Goal: Task Accomplishment & Management: Manage account settings

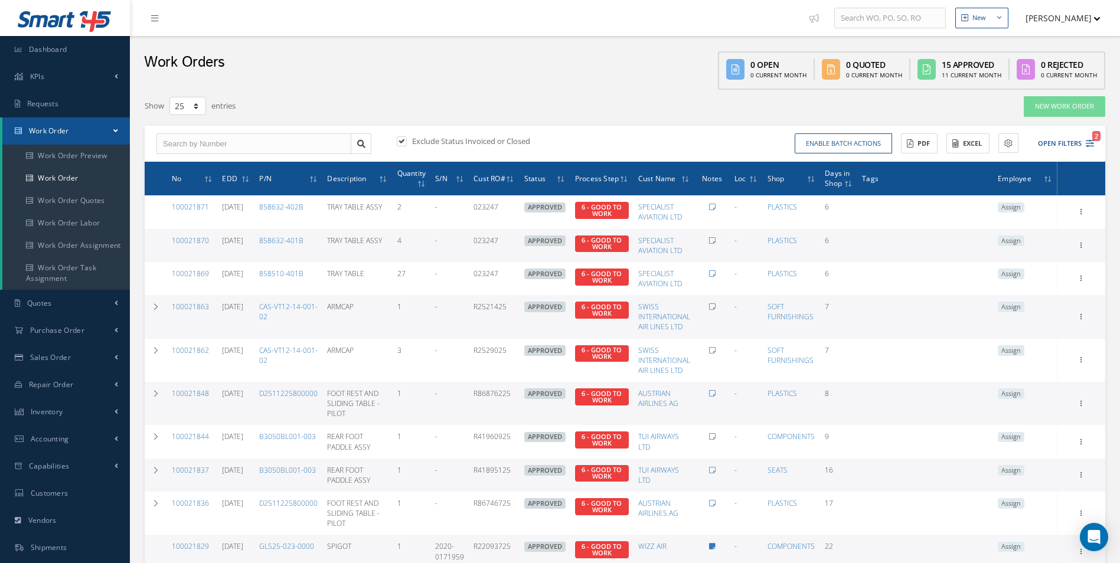
select select "25"
click at [1091, 148] on button "Open Filters 2" at bounding box center [1060, 143] width 67 height 19
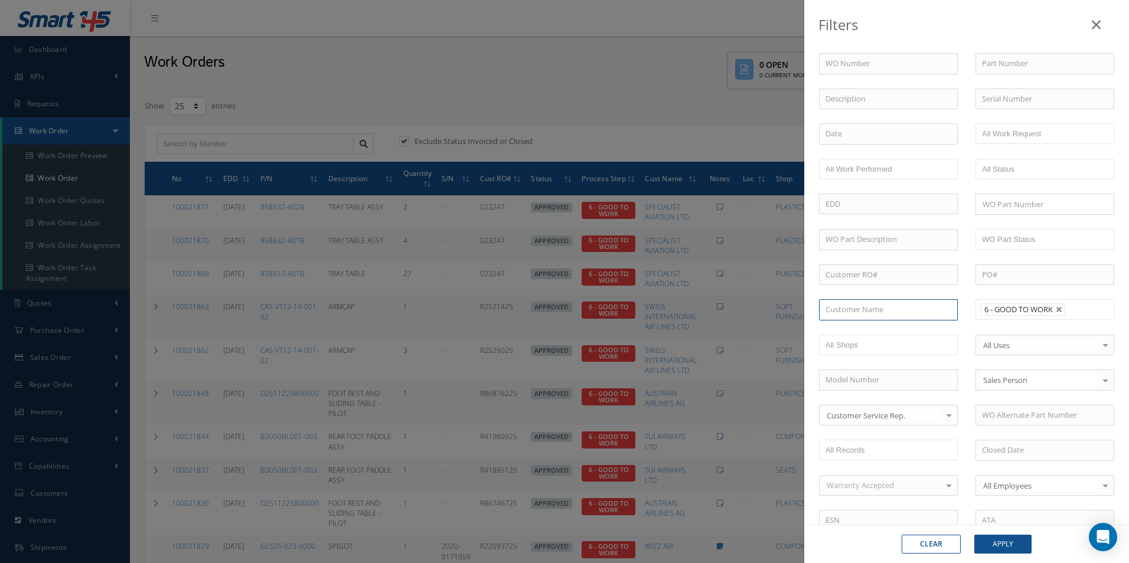
click at [859, 309] on input "text" at bounding box center [888, 309] width 139 height 21
type input "satto"
click at [1058, 311] on link at bounding box center [1059, 309] width 7 height 7
type input "All Proccess Step"
click at [895, 306] on input "satto" at bounding box center [888, 309] width 139 height 21
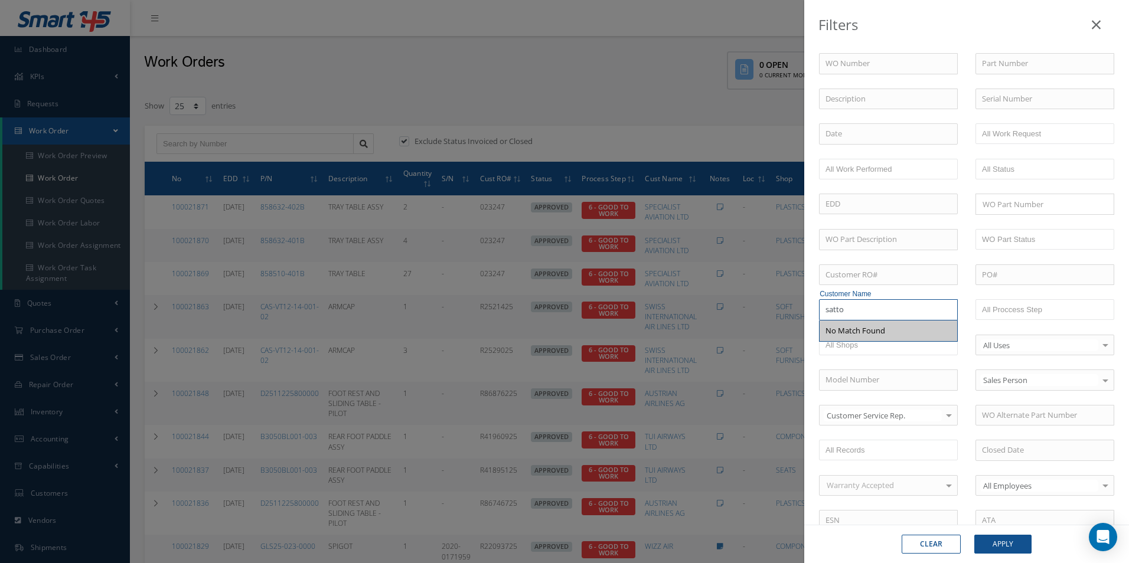
click at [683, 292] on div "Filters WO Number Part Number Description Serial Number - BER CERTIFICATION FIL…" at bounding box center [564, 281] width 1129 height 563
click at [874, 335] on span "SATTO REPAIR CENTER U.S.A." at bounding box center [875, 330] width 101 height 11
type input "SATTO REPAIR CENTER U.S.A."
click at [997, 538] on button "Apply" at bounding box center [1002, 544] width 57 height 19
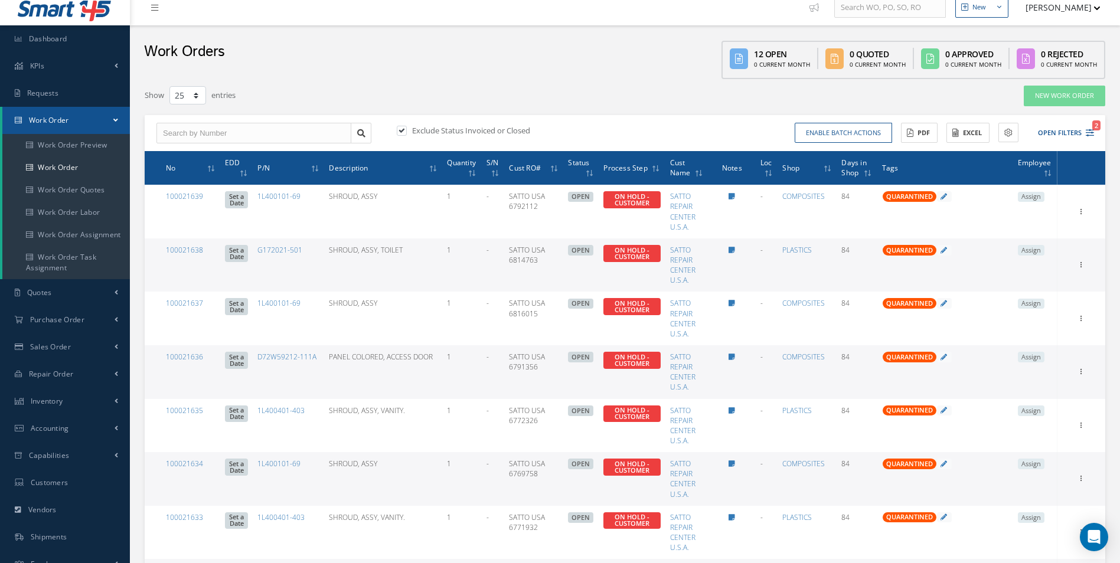
scroll to position [10, 0]
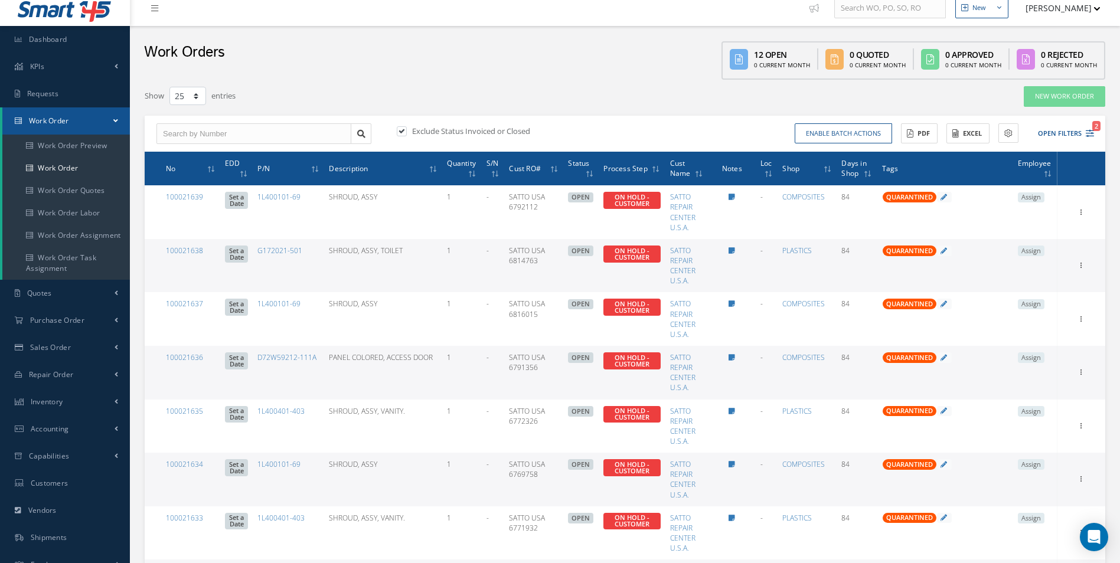
click at [1085, 130] on button "Open Filters 2" at bounding box center [1060, 133] width 67 height 19
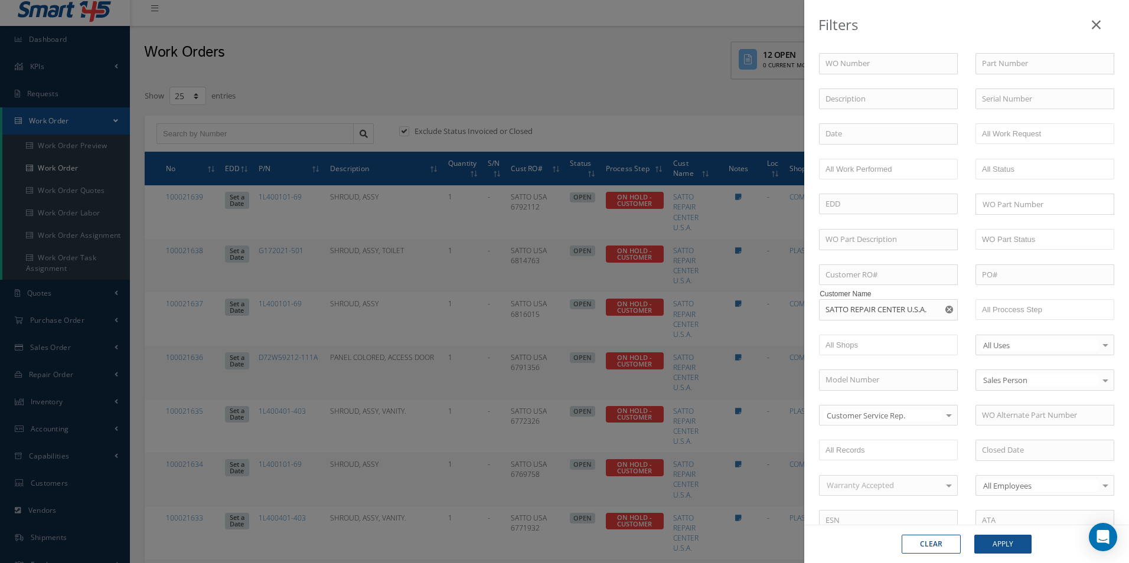
click at [591, 83] on div "Filters WO Number Part Number Description Serial Number - BER CERTIFICATION FIL…" at bounding box center [564, 281] width 1129 height 563
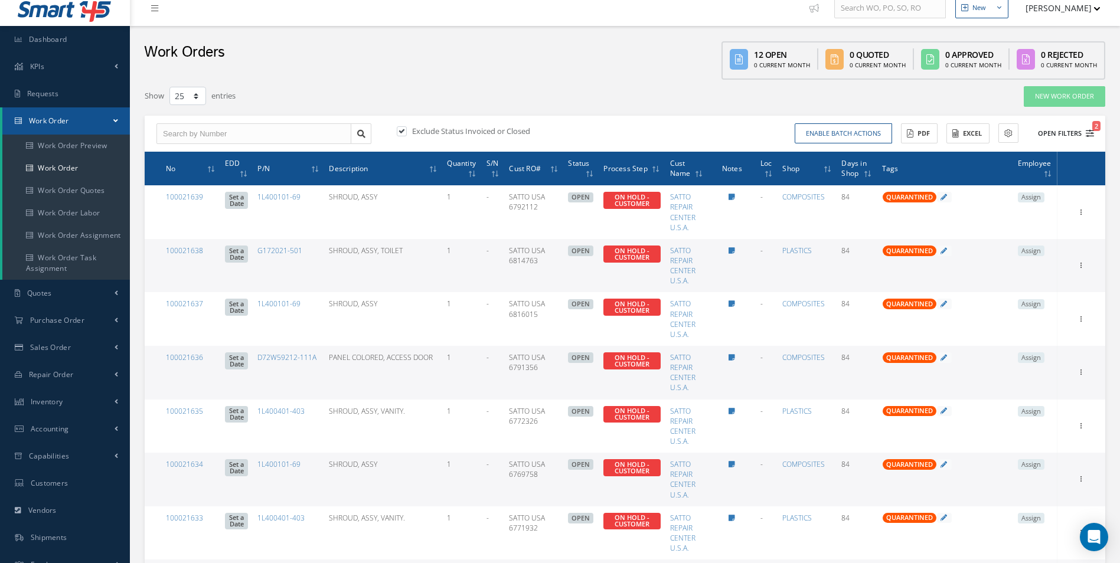
click at [1092, 130] on icon "2" at bounding box center [1090, 133] width 8 height 8
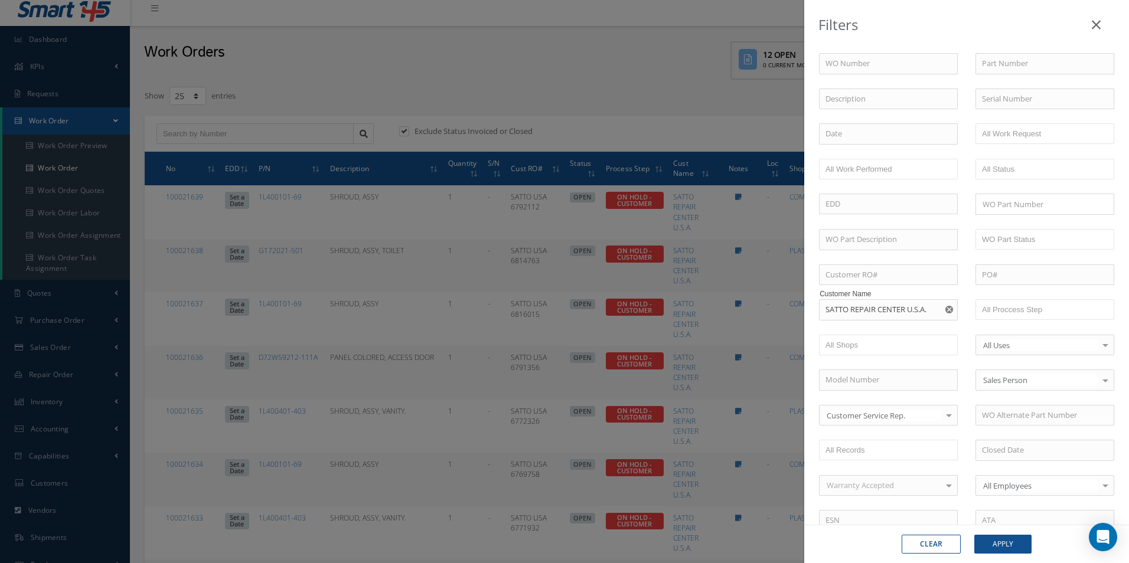
click at [949, 310] on button "button" at bounding box center [950, 309] width 15 height 21
click at [935, 309] on input "text" at bounding box center [888, 309] width 139 height 21
click at [874, 332] on span "[PERSON_NAME] INC" at bounding box center [862, 330] width 74 height 11
type input "[PERSON_NAME] INC"
click at [1008, 542] on button "Apply" at bounding box center [1002, 544] width 57 height 19
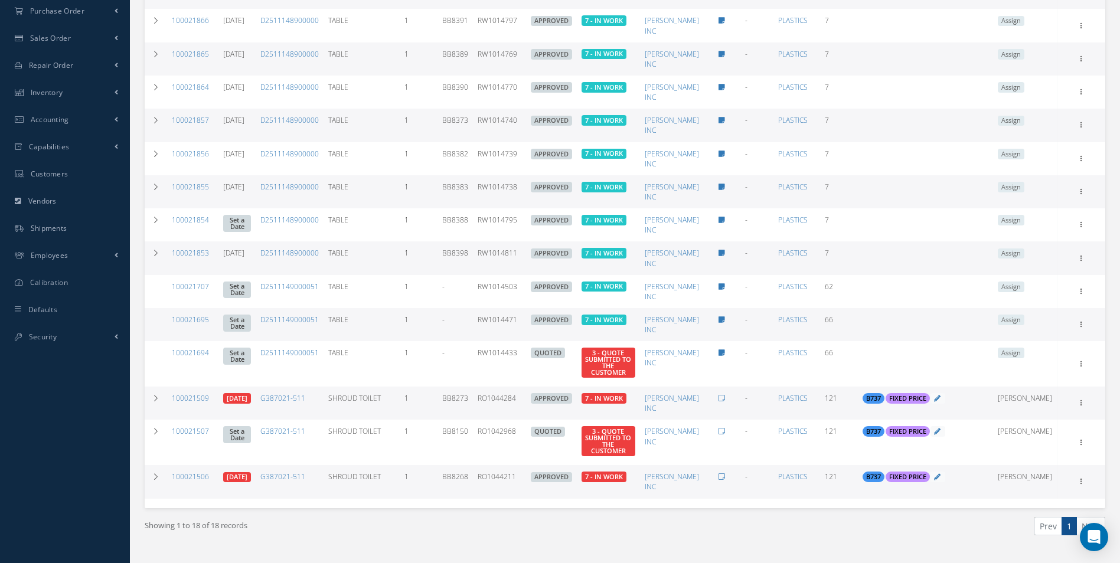
scroll to position [345, 0]
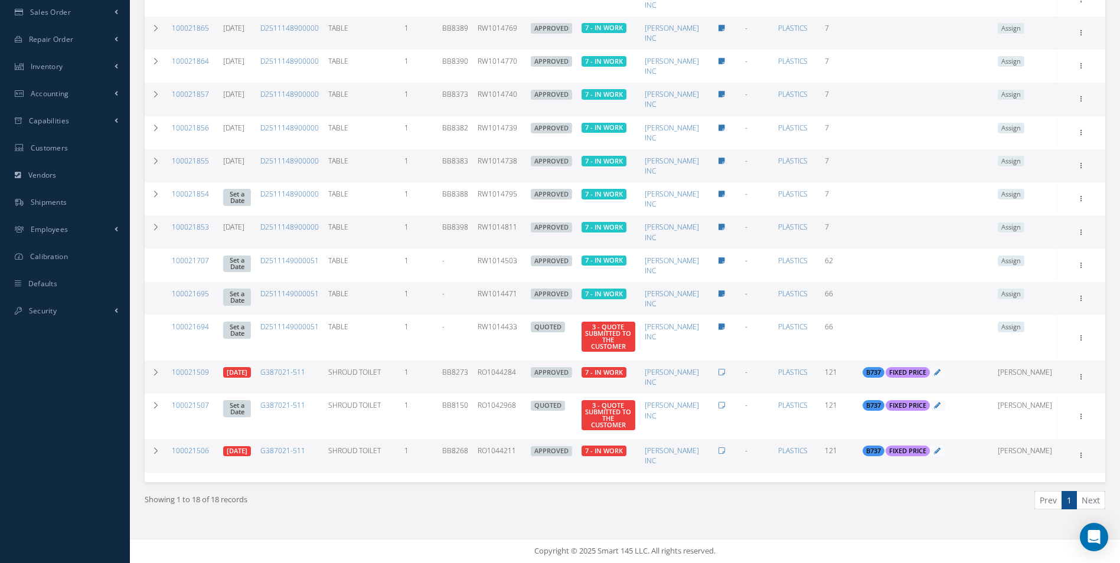
click at [1079, 500] on li "Next" at bounding box center [1091, 500] width 28 height 18
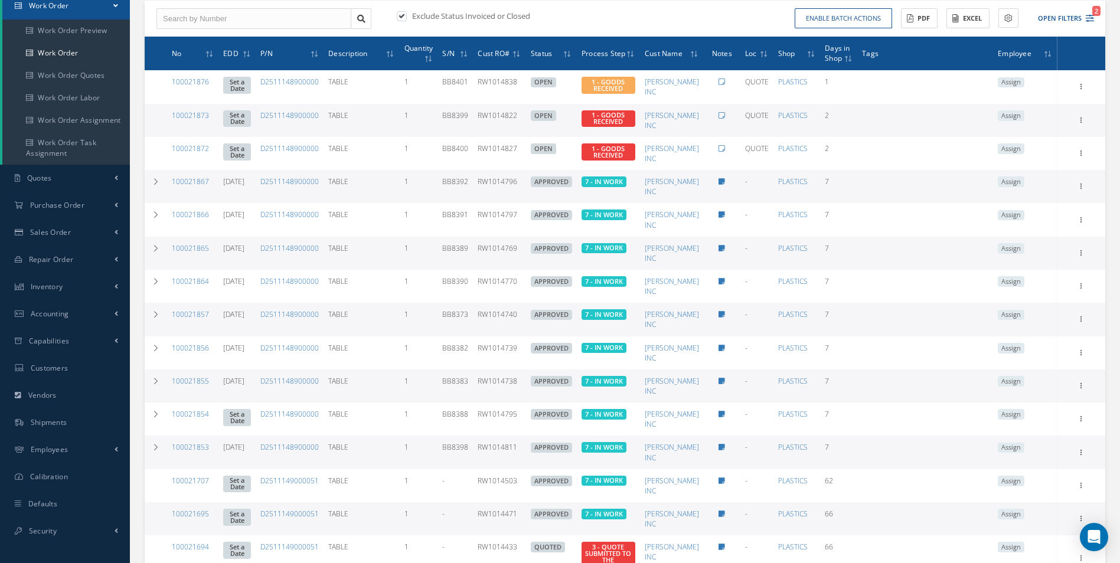
scroll to position [0, 0]
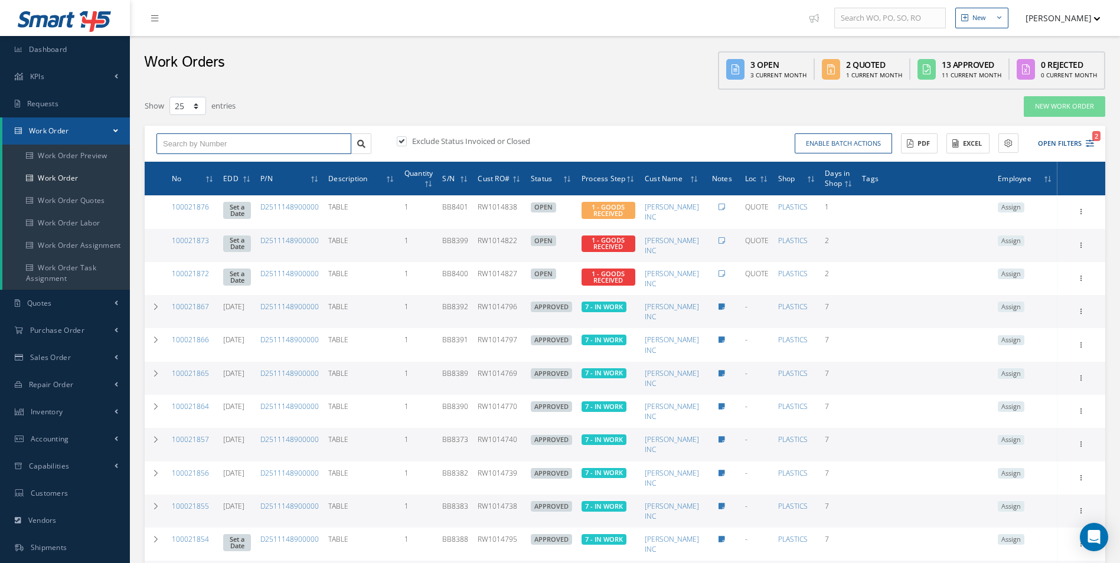
click at [190, 146] on input "text" at bounding box center [253, 143] width 195 height 21
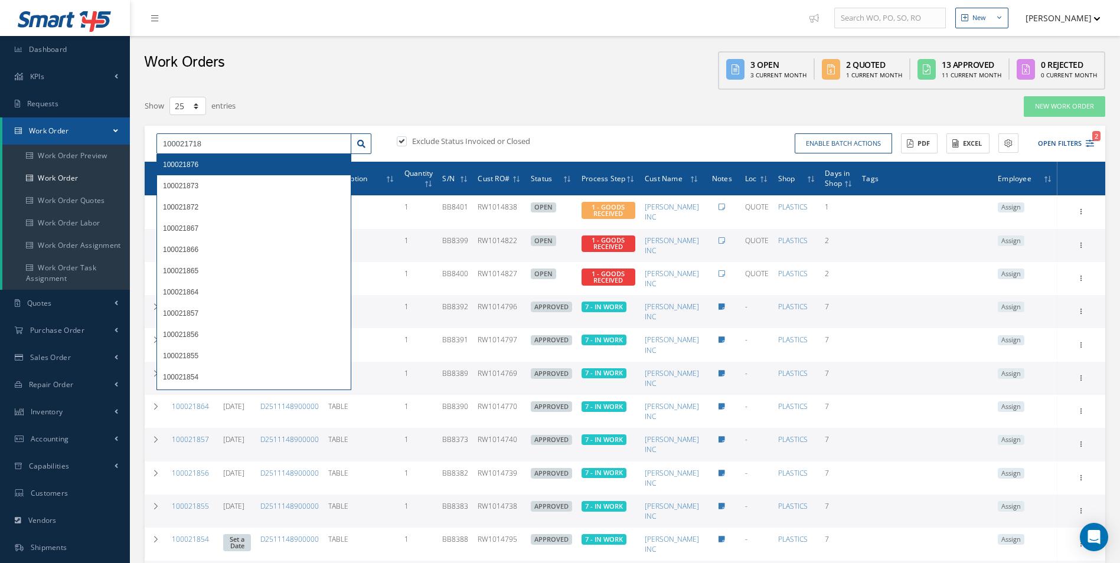
type input "100021718"
click at [293, 90] on div "Filters WO Number 100021718 Part Number Description Serial Number - BER CERTIFI…" at bounding box center [625, 499] width 972 height 819
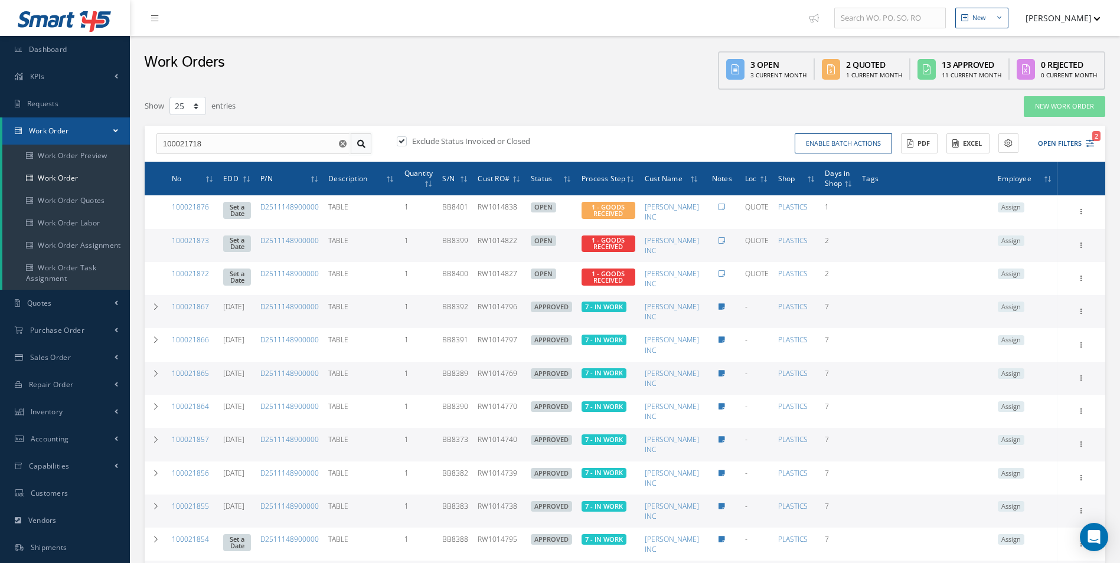
click at [358, 140] on link at bounding box center [361, 143] width 21 height 21
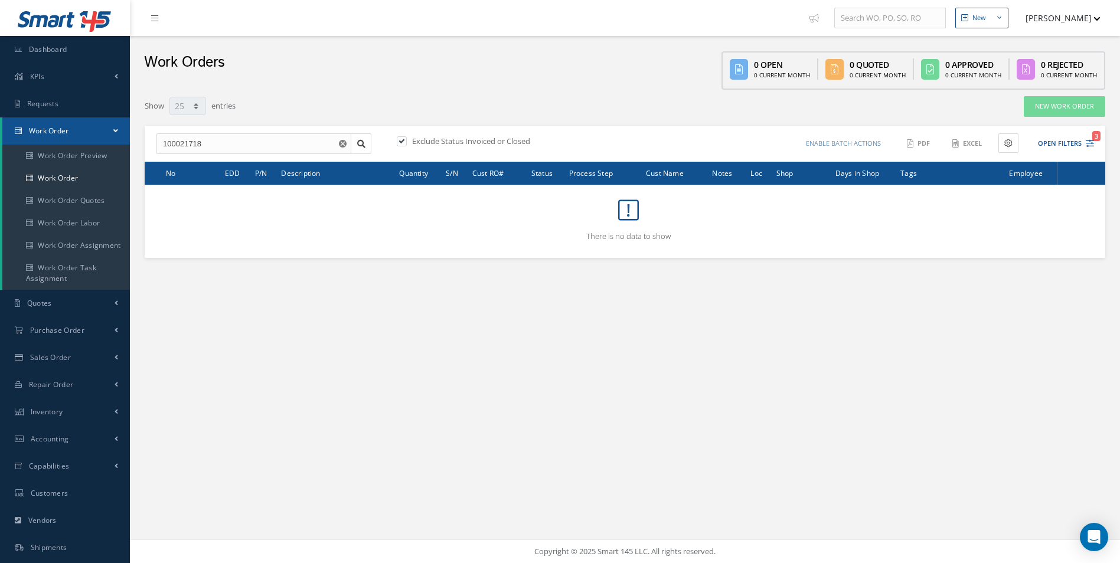
click at [406, 142] on label at bounding box center [407, 141] width 3 height 11
click at [404, 142] on input "checkbox" at bounding box center [401, 142] width 8 height 8
click at [406, 142] on label at bounding box center [407, 141] width 3 height 11
click at [404, 142] on input "checkbox" at bounding box center [401, 142] width 8 height 8
checkbox input "true"
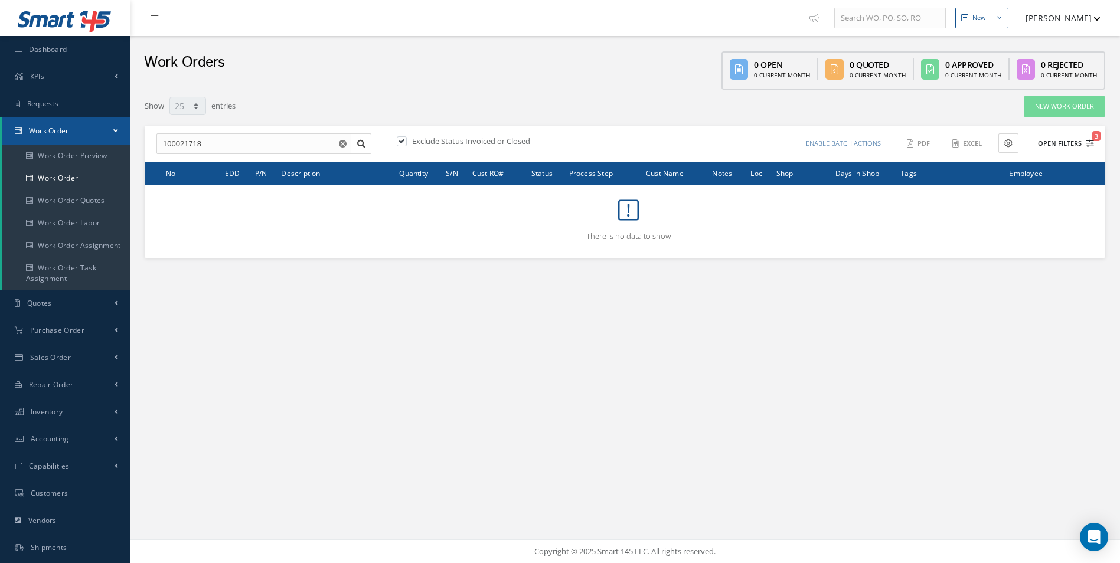
click at [1088, 142] on icon "3" at bounding box center [1090, 143] width 8 height 8
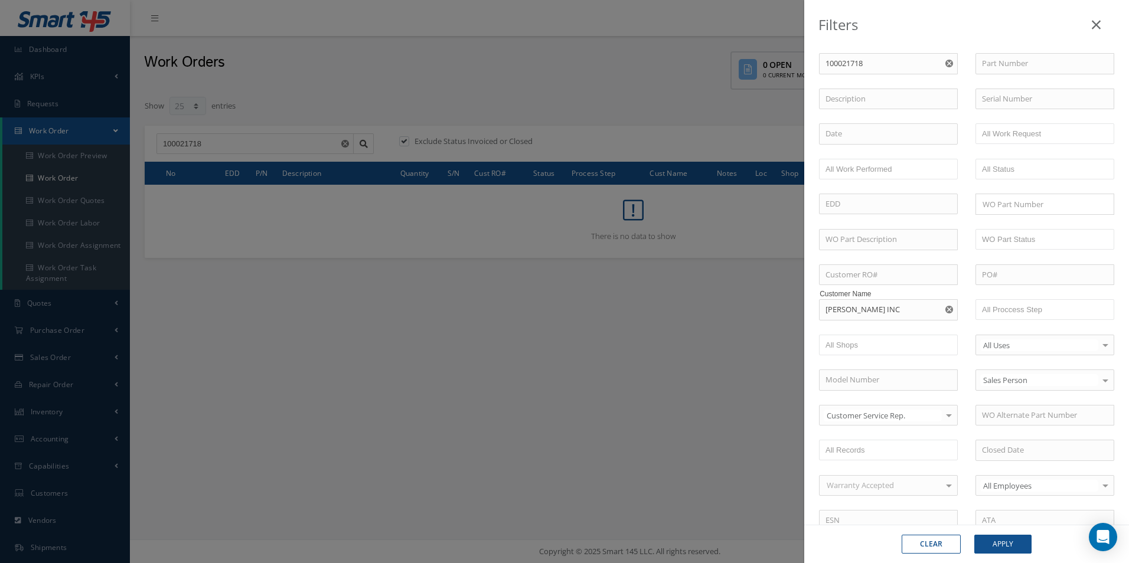
click at [945, 311] on use "Reset" at bounding box center [949, 310] width 8 height 8
click at [1023, 543] on button "Apply" at bounding box center [1002, 544] width 57 height 19
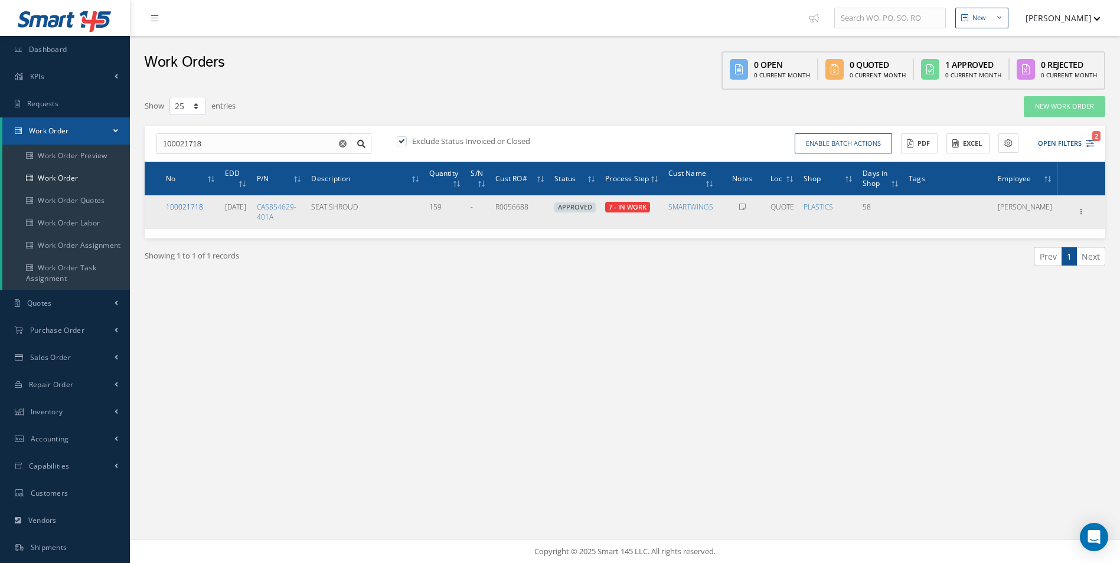
click at [183, 211] on link "100021718" at bounding box center [184, 207] width 37 height 10
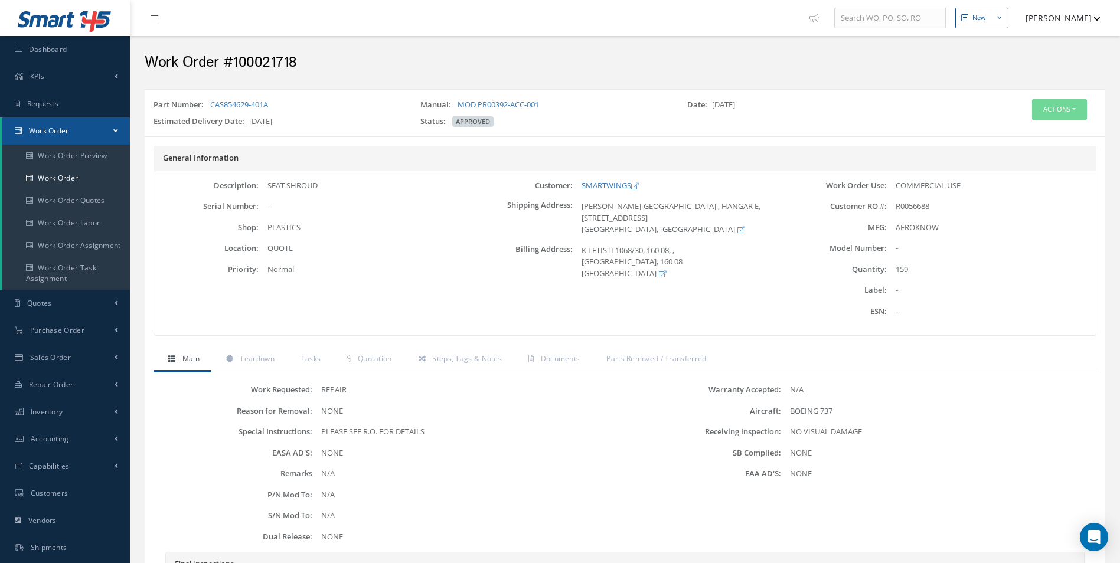
click at [1053, 120] on div "Actions Edit Invoicing Close Send By Email Print-Outs Receiving Inspection Scra…" at bounding box center [1025, 115] width 160 height 32
click at [1049, 114] on button "Actions" at bounding box center [1059, 109] width 55 height 21
click at [1028, 135] on link "Edit" at bounding box center [1041, 132] width 94 height 16
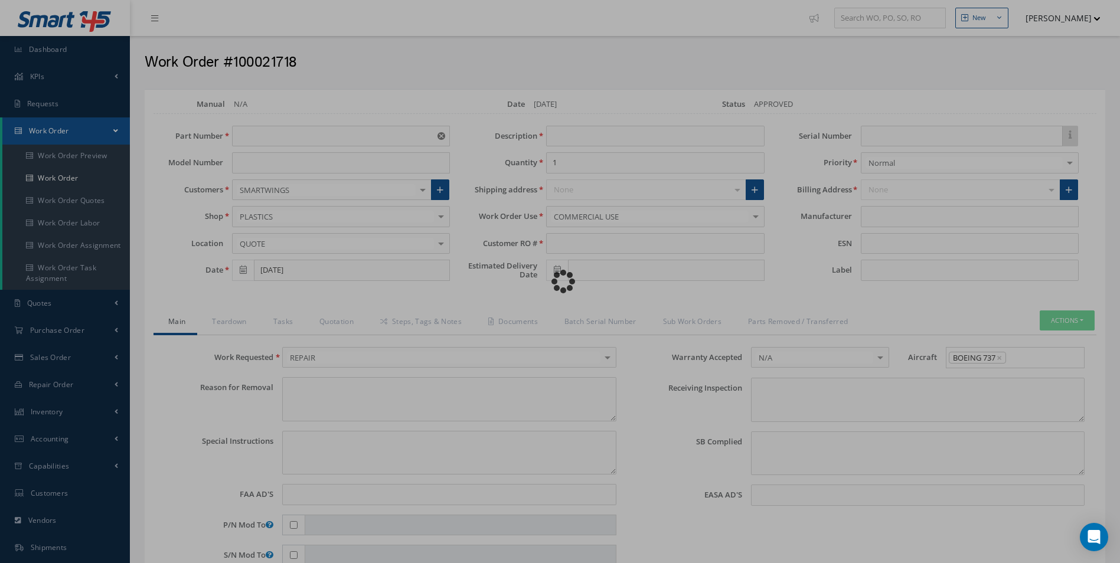
type input "CAS854629-401A"
type input "07/01/2025"
type input "SEAT SHROUD"
type input "159"
type input "R0056688"
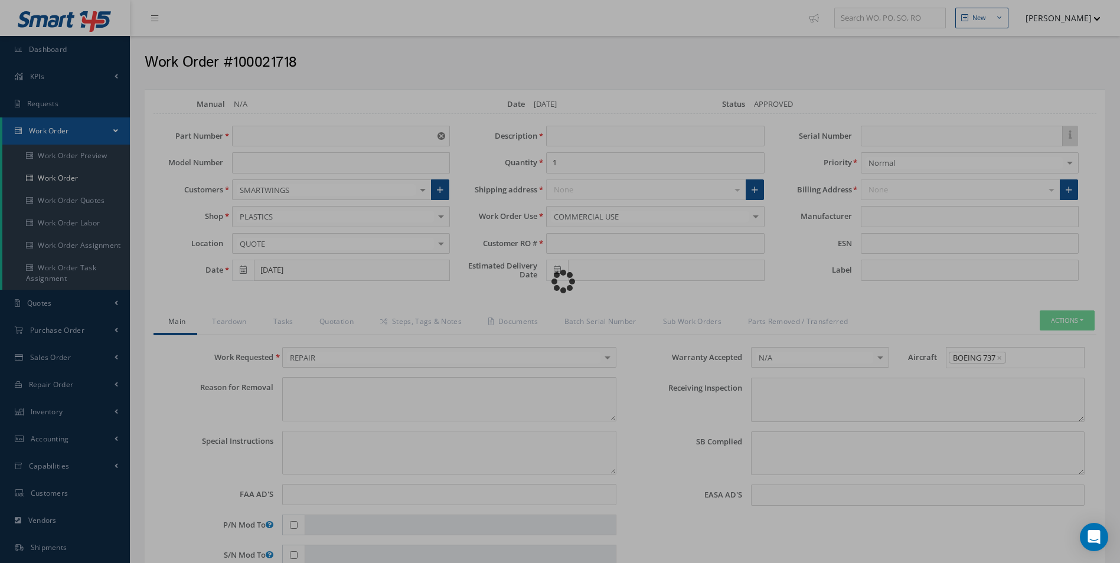
type input "[DATE]"
type textarea "NONE"
type textarea "PLEASE SEE R.O. FOR DETAILS"
type input "NONE"
type textarea "NO VISUAL DAMAGE"
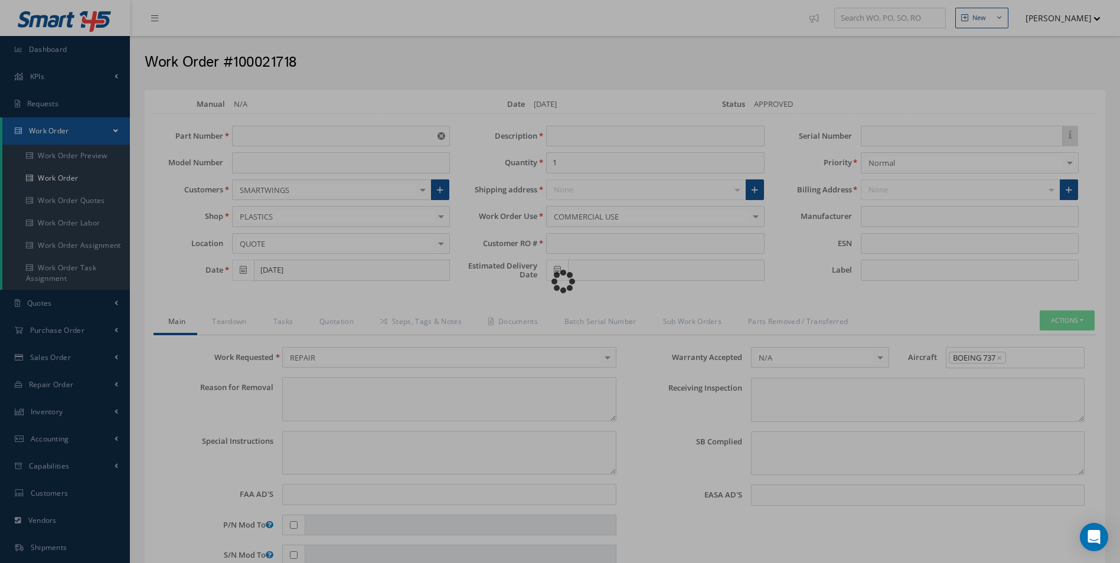
type textarea "NONE"
type input "NONE"
type input "AEROKNOW"
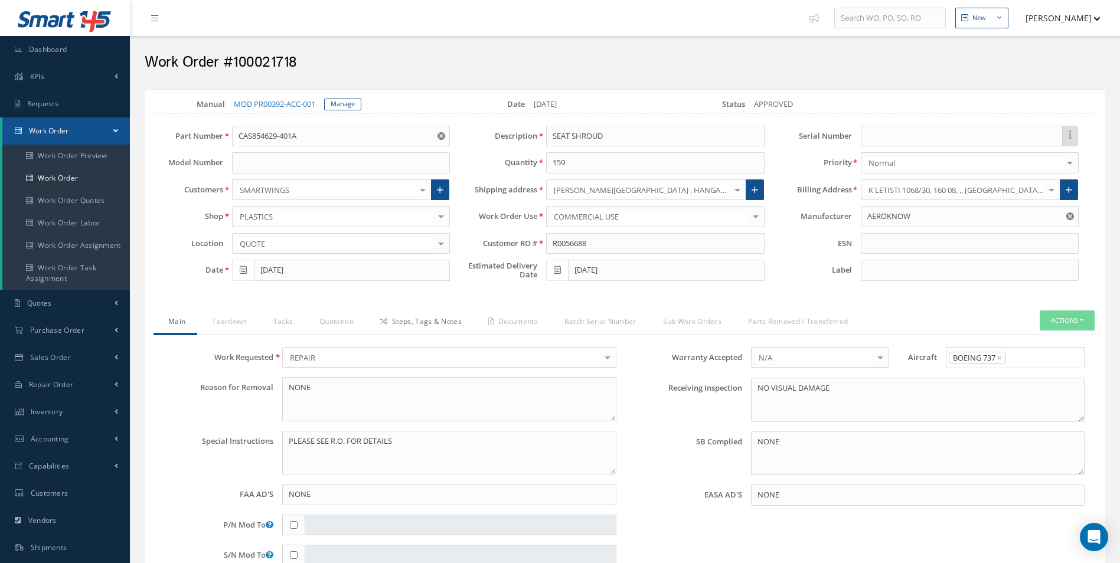
click at [429, 324] on link "Steps, Tags & Notes" at bounding box center [419, 323] width 108 height 25
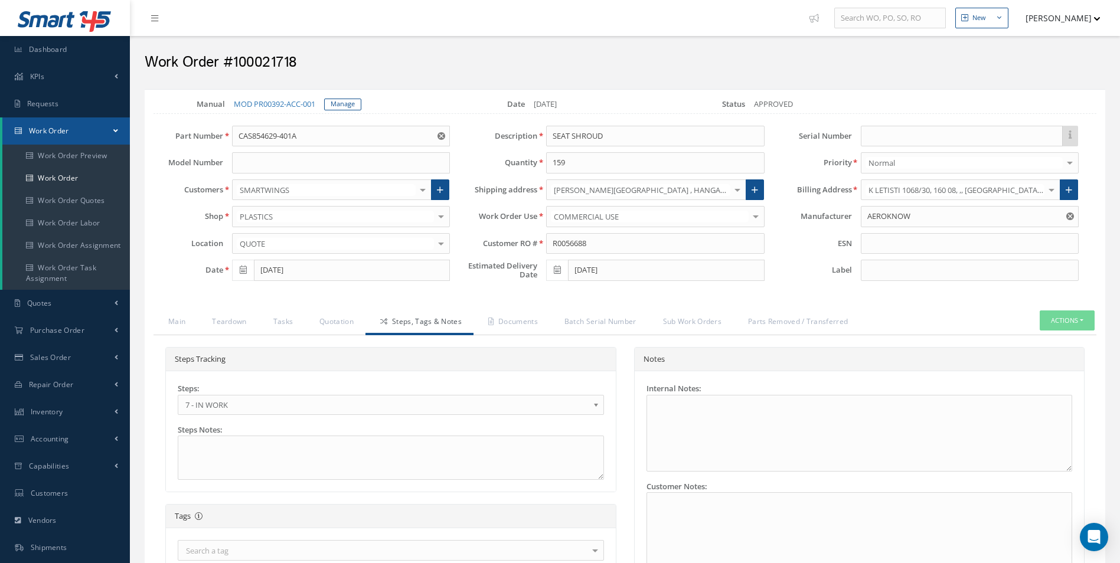
drag, startPoint x: 195, startPoint y: 403, endPoint x: 247, endPoint y: 426, distance: 56.8
click at [196, 403] on span "7 - IN WORK" at bounding box center [386, 405] width 403 height 14
click at [513, 312] on link "Documents" at bounding box center [512, 323] width 76 height 25
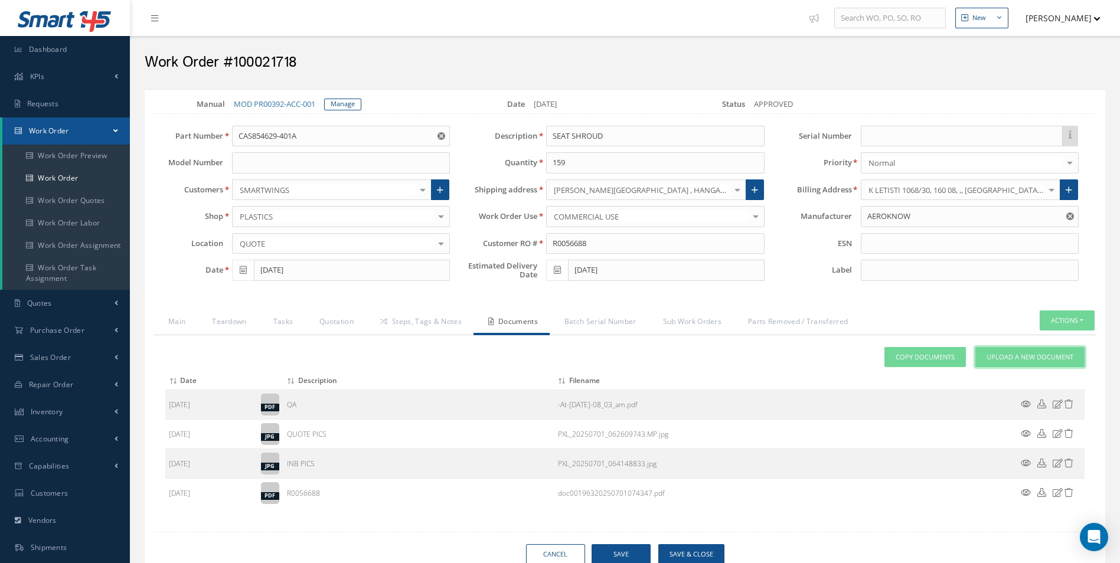
click at [1012, 365] on link "Upload a New Document" at bounding box center [1029, 357] width 109 height 21
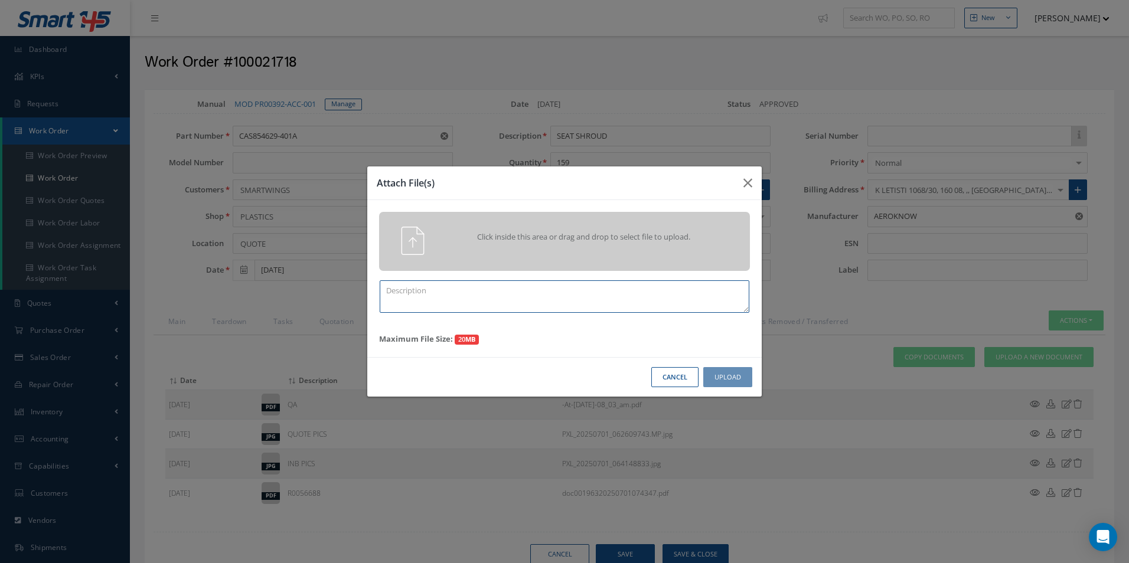
click at [461, 295] on textarea at bounding box center [565, 296] width 370 height 32
drag, startPoint x: 442, startPoint y: 289, endPoint x: 305, endPoint y: 307, distance: 137.5
click at [304, 307] on div "Attach File(s) Click inside this area or drag and drop to select file to upload…" at bounding box center [564, 281] width 1129 height 563
type textarea "FINISH"
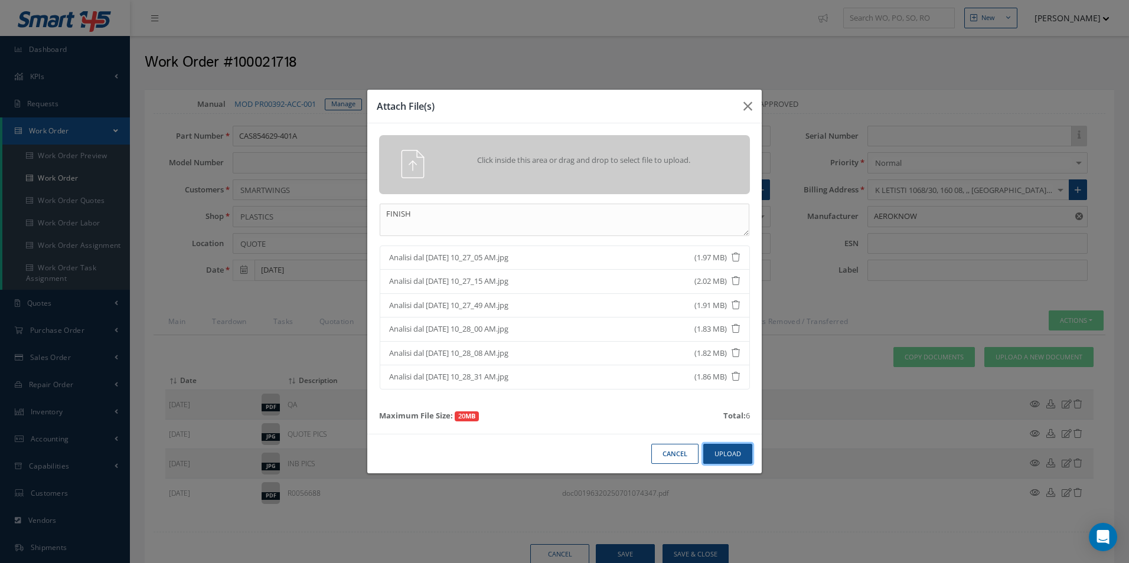
click at [726, 449] on button "Upload" at bounding box center [727, 454] width 49 height 21
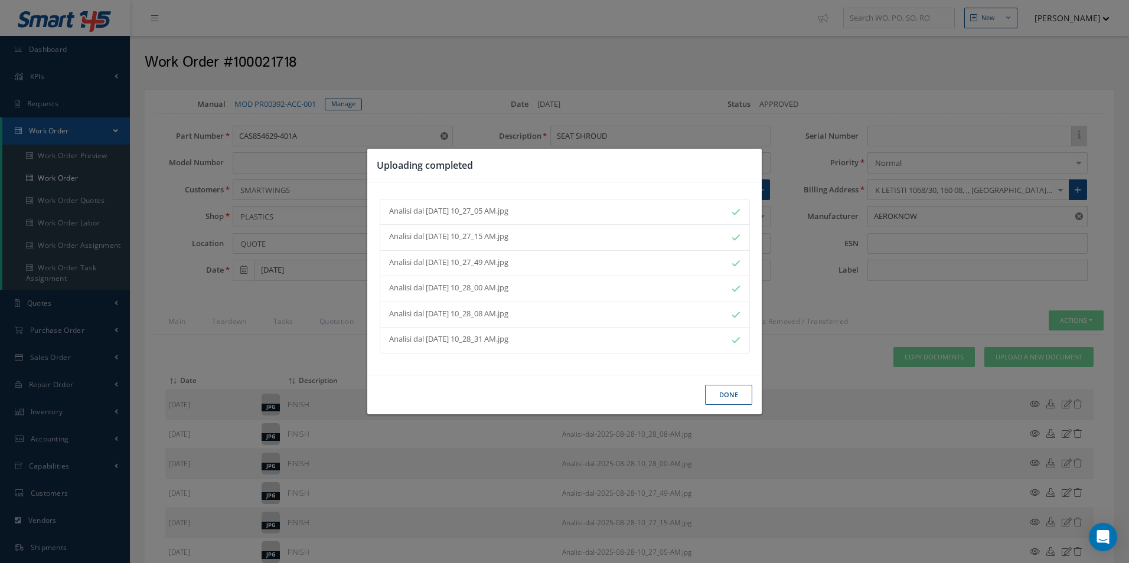
click at [731, 400] on button "Done" at bounding box center [728, 395] width 47 height 21
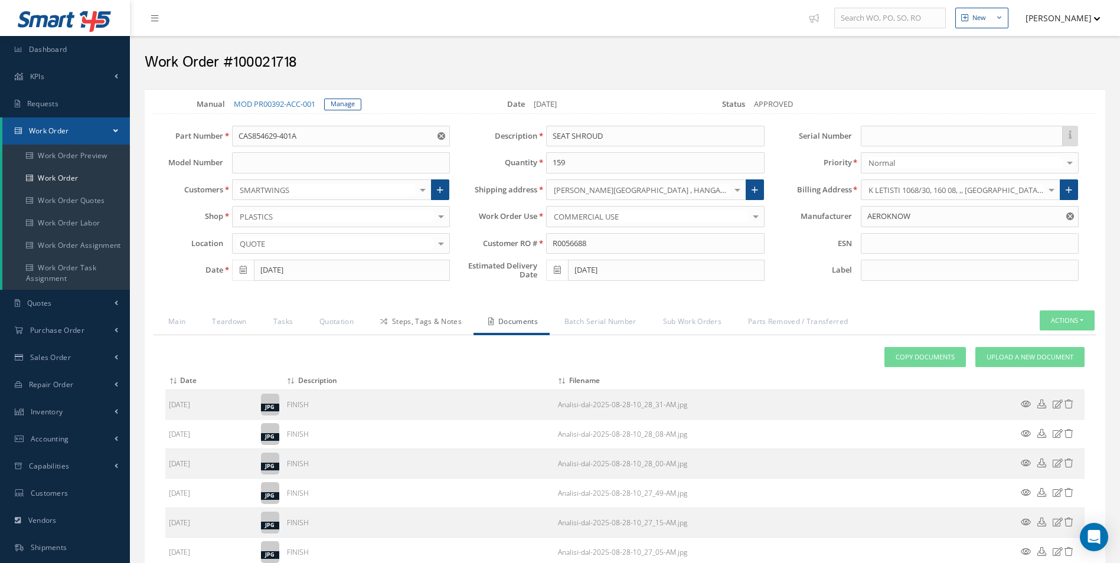
click at [400, 325] on link "Steps, Tags & Notes" at bounding box center [419, 323] width 108 height 25
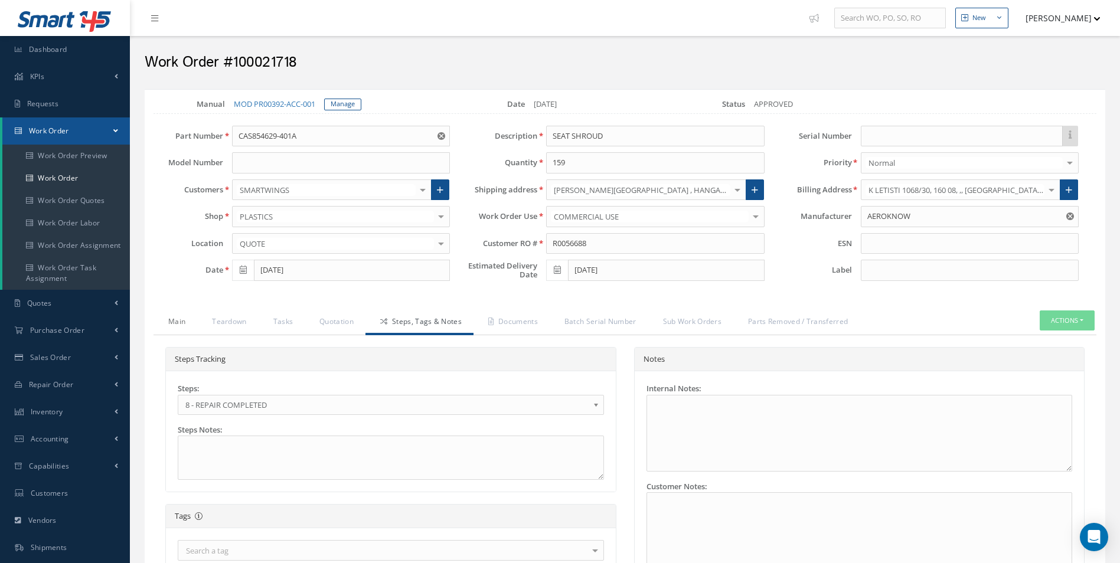
click at [179, 324] on link "Main" at bounding box center [176, 323] width 44 height 25
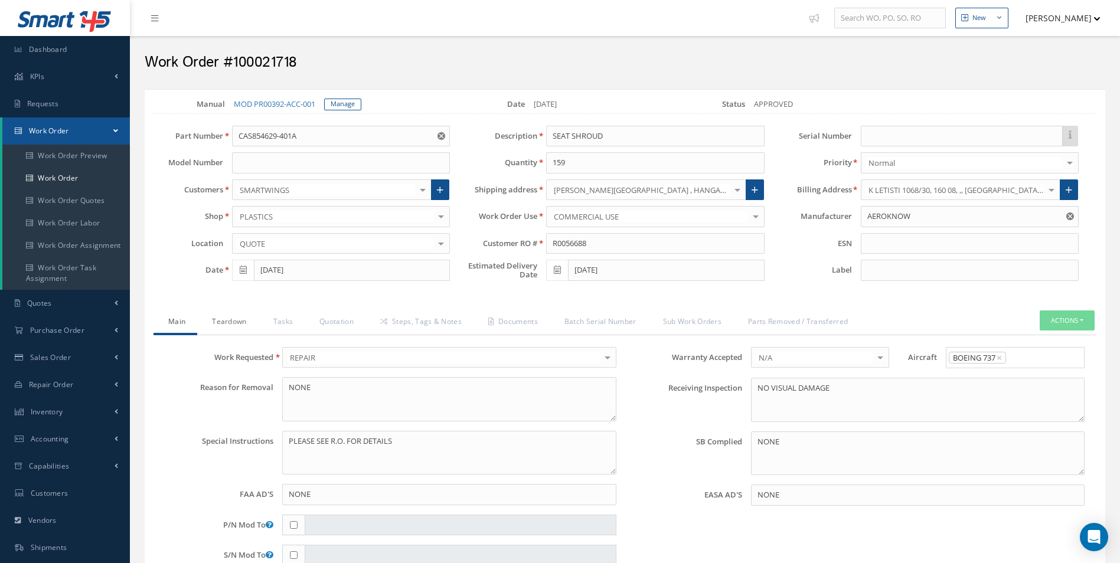
click at [234, 324] on link "Teardown" at bounding box center [227, 323] width 61 height 25
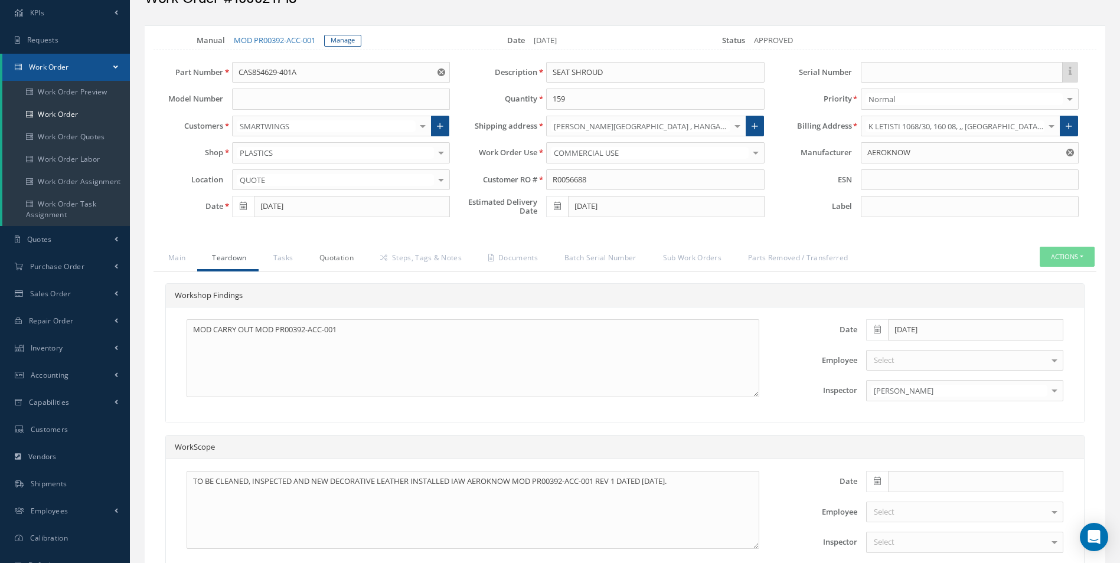
click at [322, 254] on link "Quotation" at bounding box center [335, 259] width 61 height 25
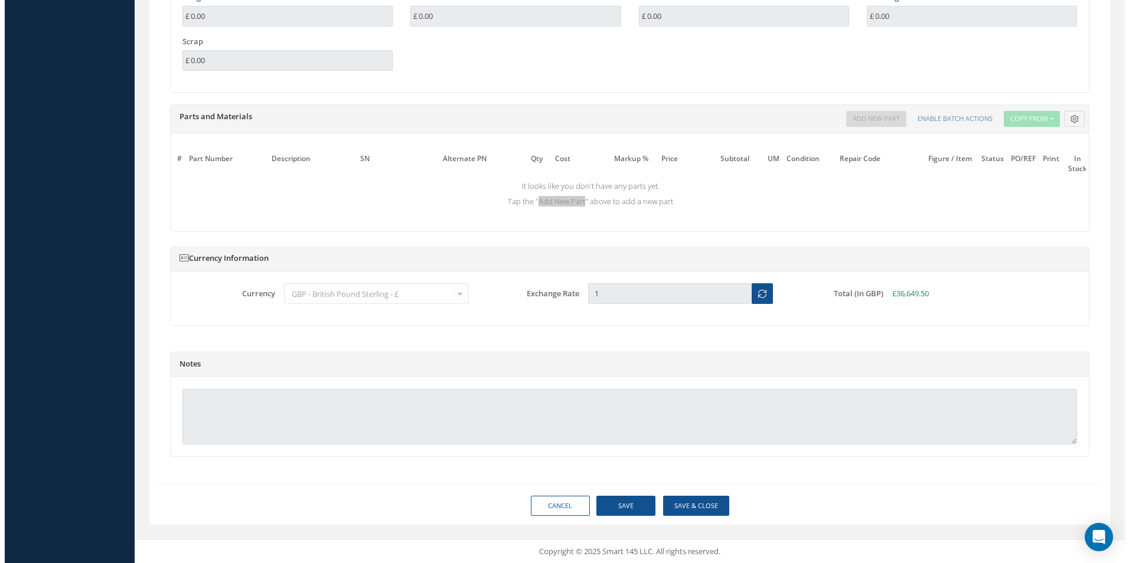
scroll to position [1022, 0]
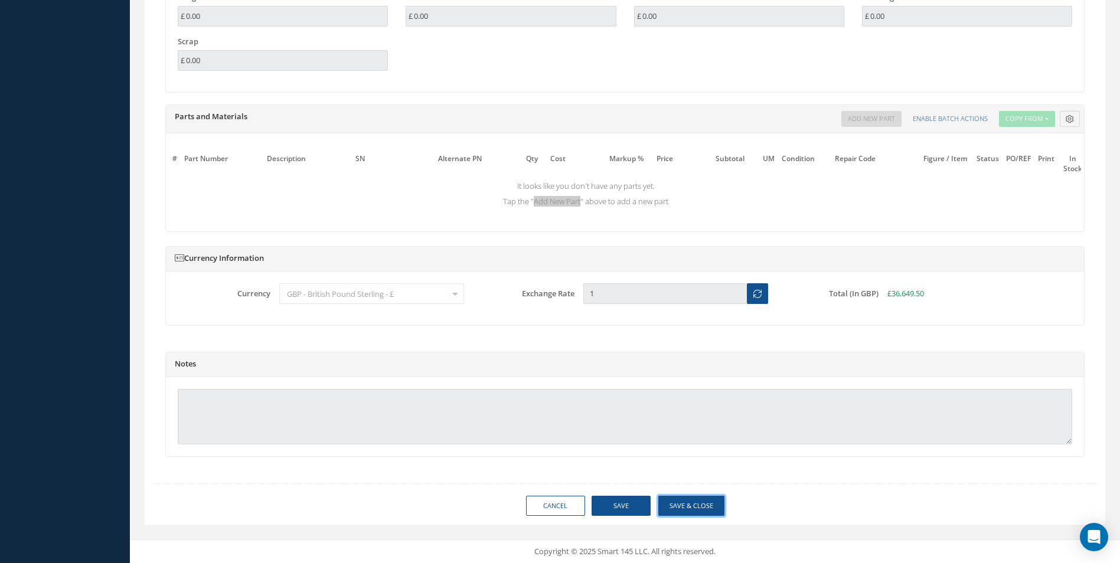
click at [707, 516] on button "Save & Close" at bounding box center [691, 506] width 66 height 21
type input "AEROKNOW"
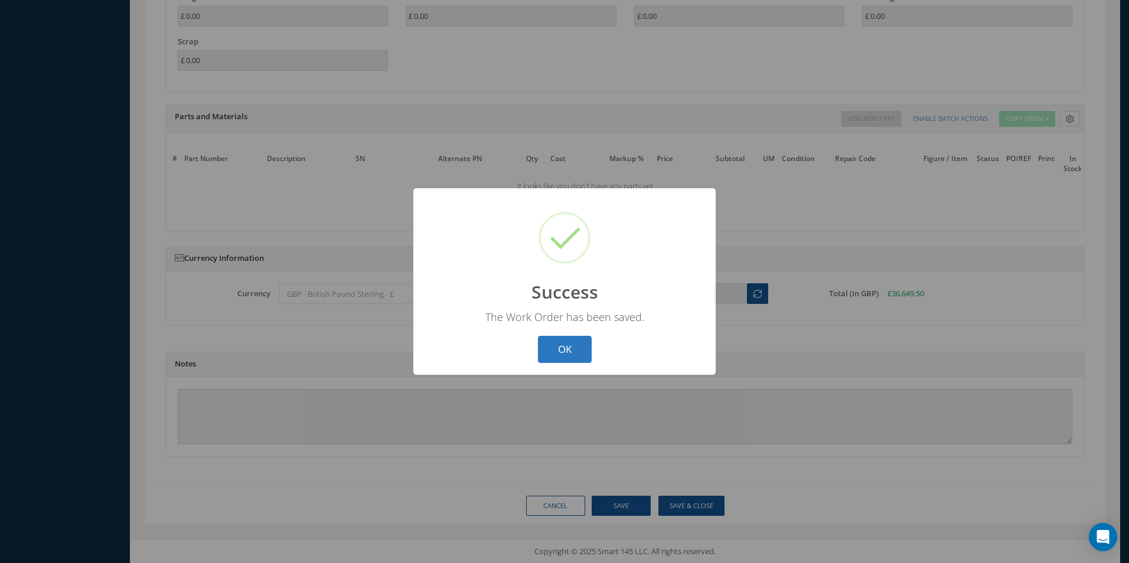
click at [562, 345] on button "OK" at bounding box center [565, 350] width 54 height 28
select select "25"
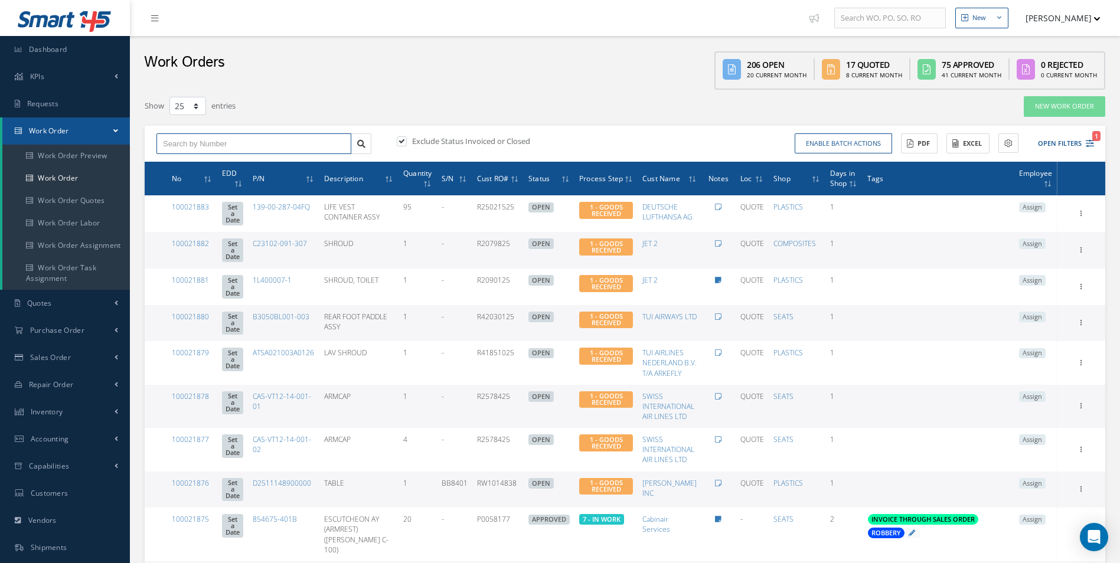
click at [220, 150] on input "text" at bounding box center [253, 143] width 195 height 21
type input "100021718"
click at [195, 161] on span "100021718" at bounding box center [180, 165] width 35 height 8
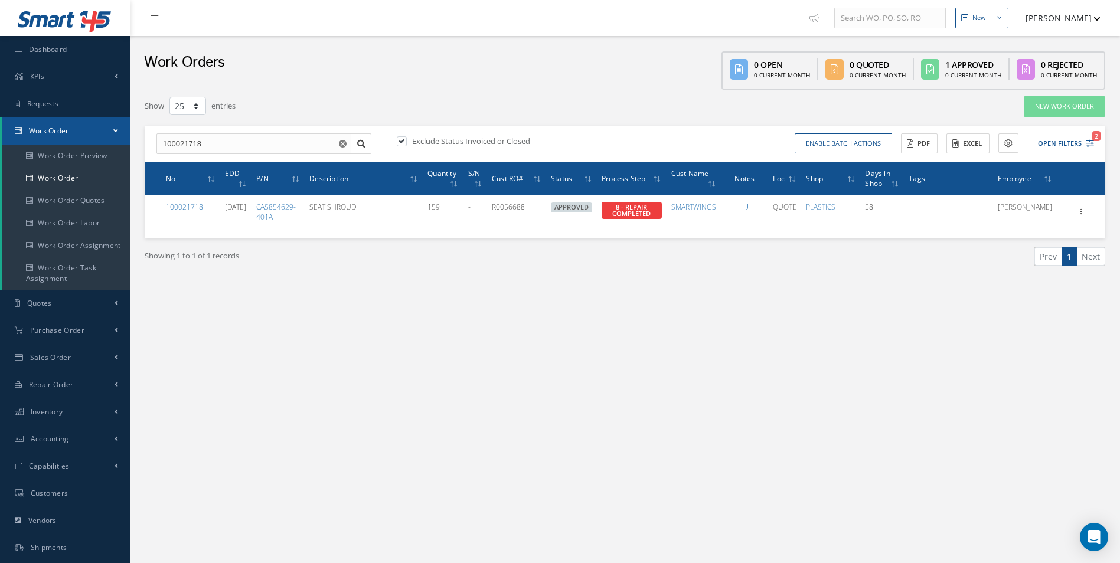
click at [605, 383] on div "New New Work Order New Purchase Order New Customer Quote New Sales Order New Re…" at bounding box center [625, 335] width 990 height 670
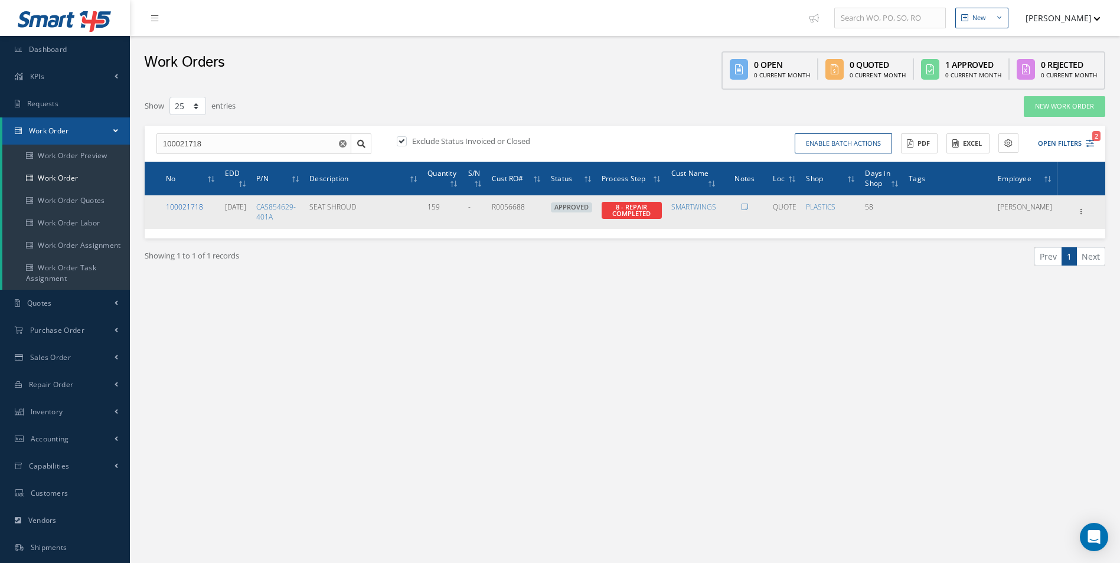
click at [183, 207] on link "100021718" at bounding box center [184, 207] width 37 height 10
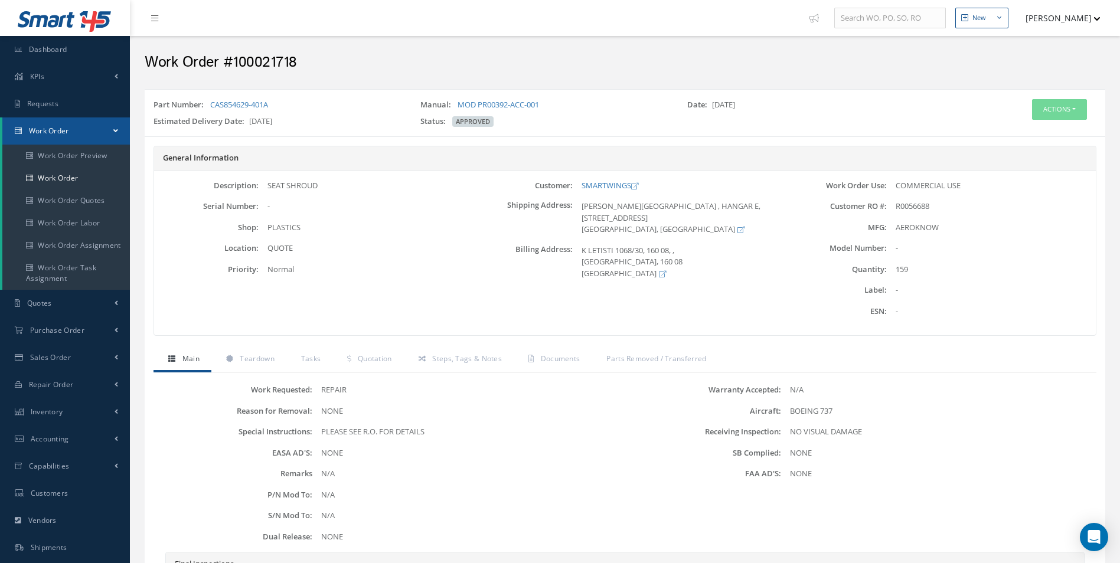
drag, startPoint x: 315, startPoint y: 63, endPoint x: 295, endPoint y: 64, distance: 20.7
click at [315, 63] on h2 "Work Order #100021718" at bounding box center [625, 63] width 961 height 18
click at [271, 63] on h2 "Work Order #100021718" at bounding box center [625, 63] width 961 height 18
copy h2 "100021718"
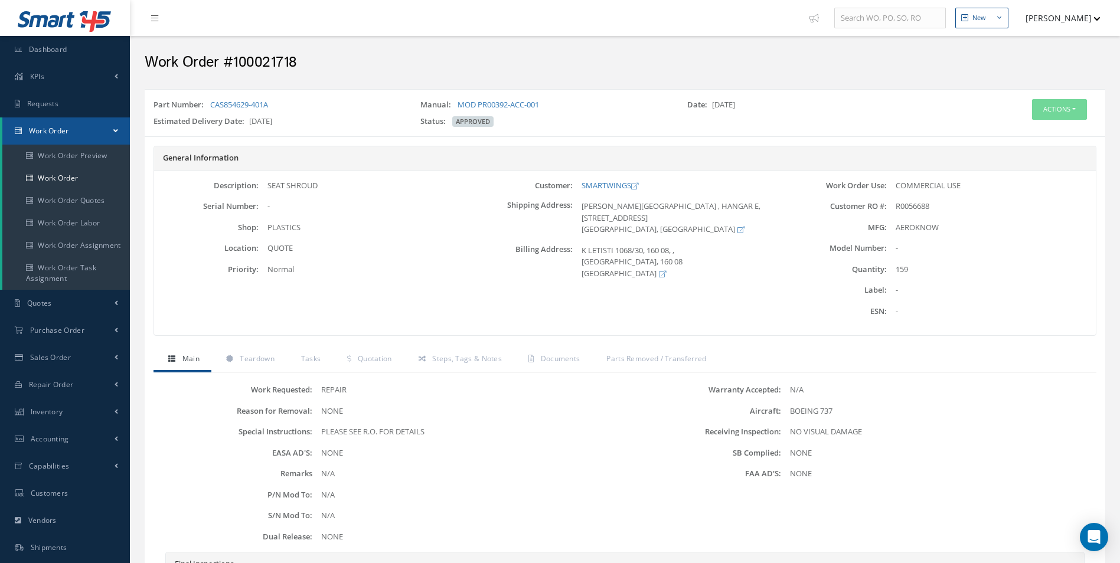
click at [908, 210] on span "R0056688" at bounding box center [913, 206] width 34 height 11
copy span "R0056688"
click at [288, 102] on div "Part Number: CAS854629-401A" at bounding box center [278, 107] width 267 height 17
drag, startPoint x: 285, startPoint y: 106, endPoint x: 211, endPoint y: 104, distance: 73.8
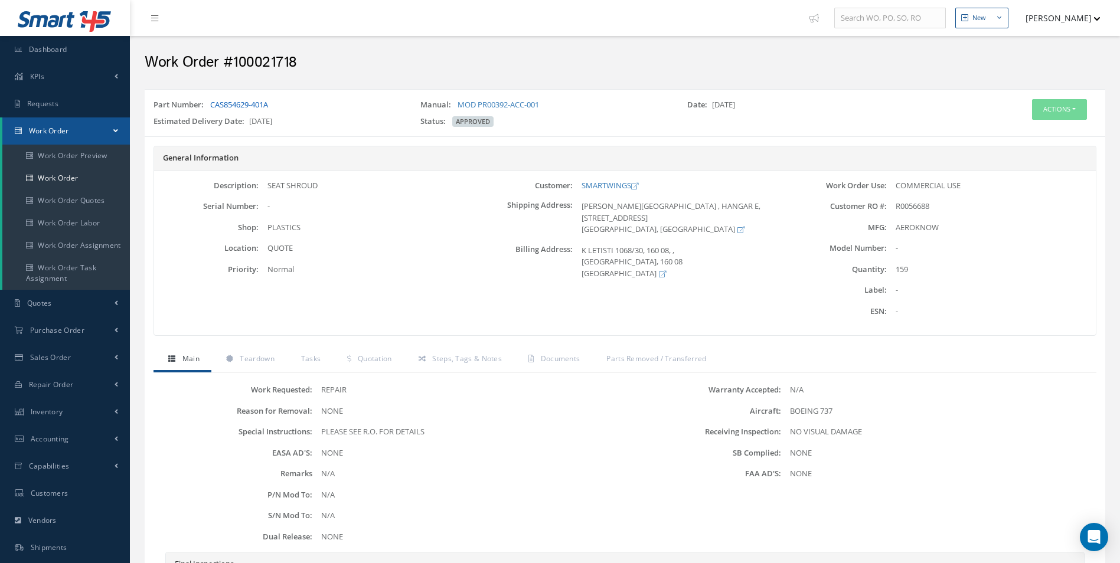
click at [211, 104] on div "Part Number: CAS854629-401A" at bounding box center [278, 107] width 267 height 17
copy link "CAS854629-401A"
drag, startPoint x: 53, startPoint y: 192, endPoint x: 56, endPoint y: 185, distance: 7.5
click at [53, 192] on link "Work Order Quotes" at bounding box center [66, 201] width 128 height 22
click at [56, 179] on link "Work Order" at bounding box center [66, 178] width 128 height 22
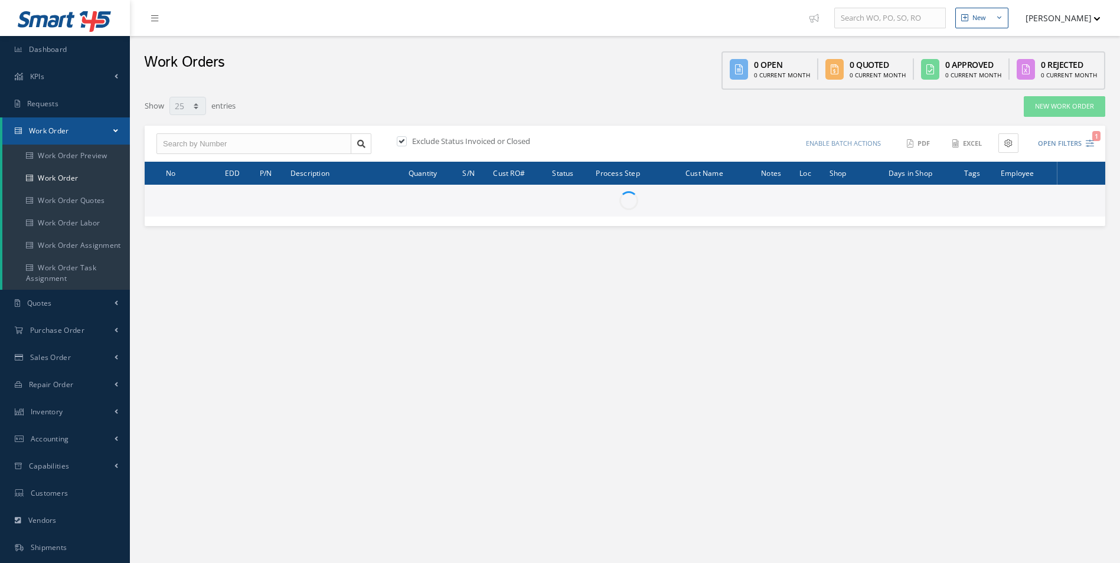
select select "25"
click at [201, 143] on input "text" at bounding box center [253, 143] width 195 height 21
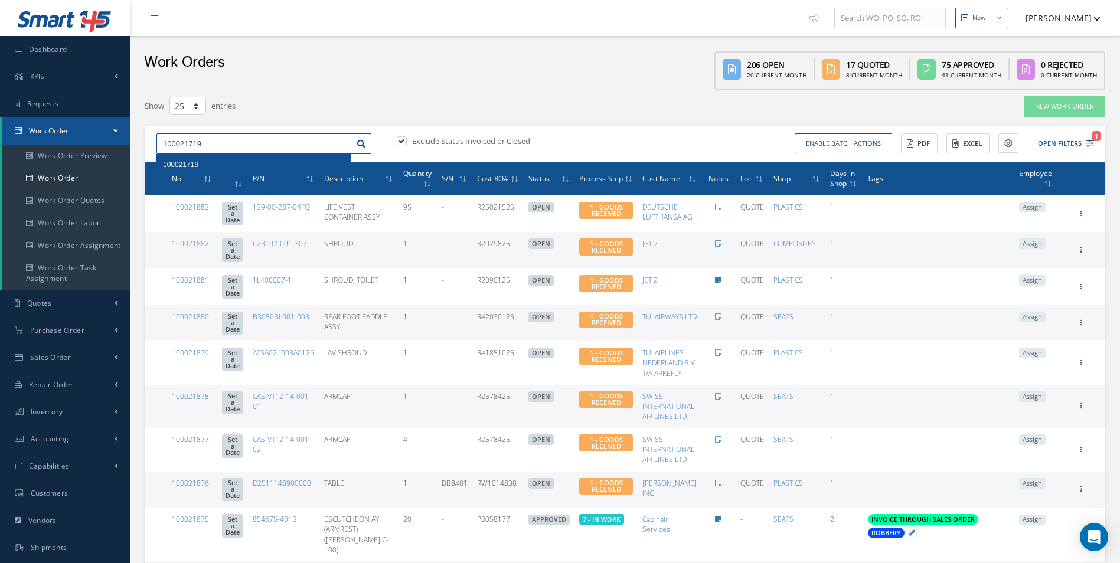
type input "100021719"
click at [190, 158] on div "100021719" at bounding box center [254, 164] width 194 height 21
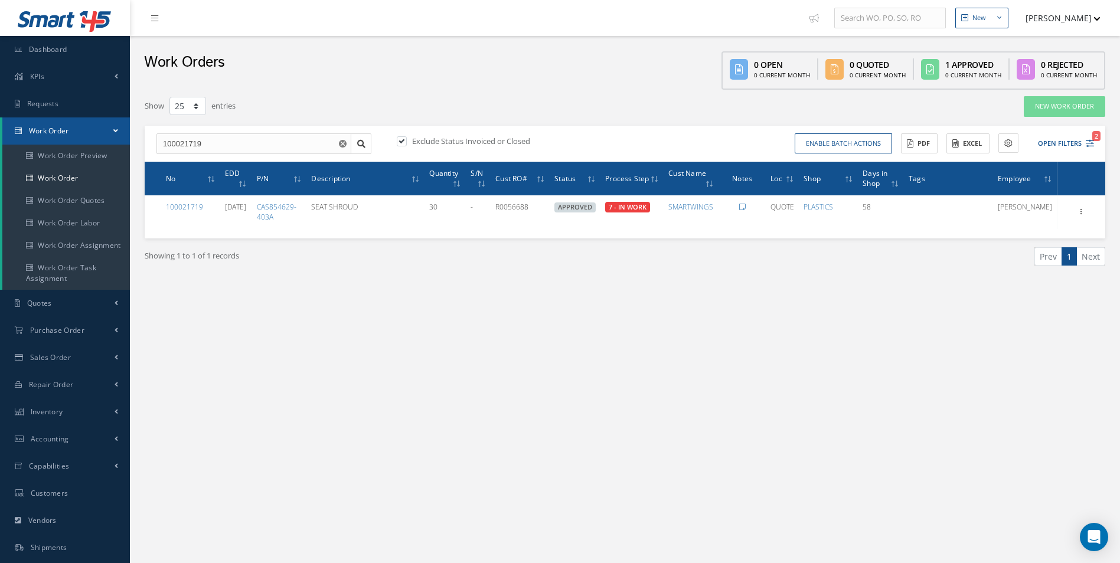
click at [412, 394] on div "New New Work Order New Purchase Order New Customer Quote New Sales Order New Re…" at bounding box center [625, 335] width 990 height 670
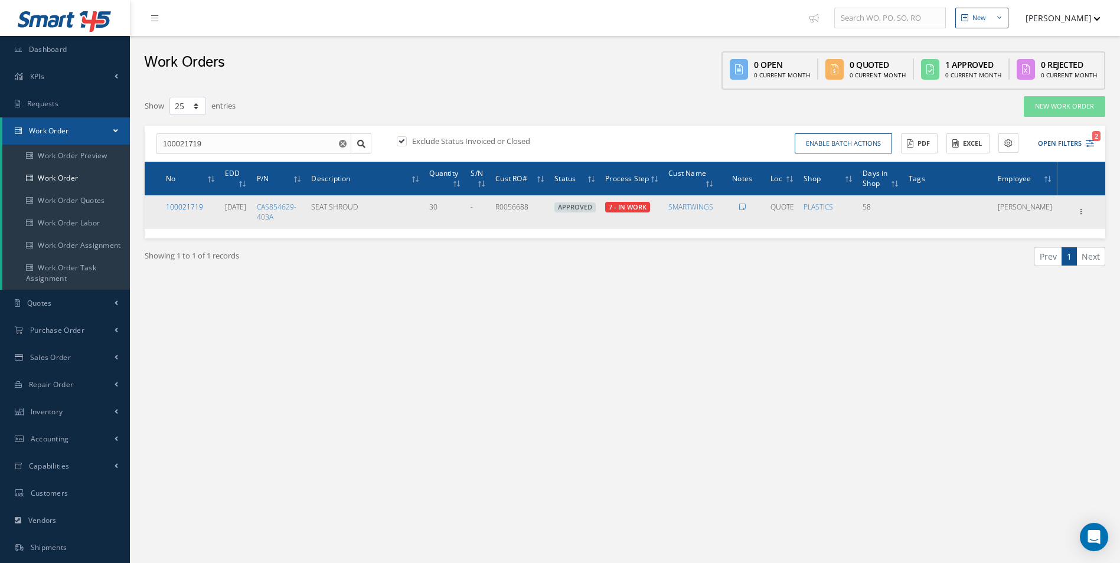
click at [196, 208] on link "100021719" at bounding box center [184, 207] width 37 height 10
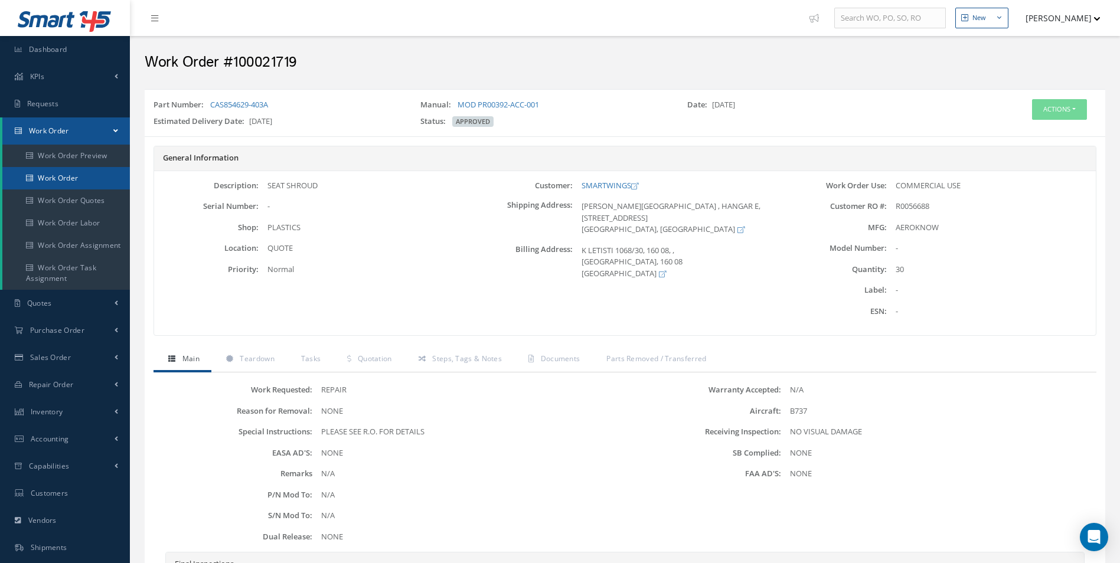
click at [67, 178] on link "Work Order" at bounding box center [66, 178] width 128 height 22
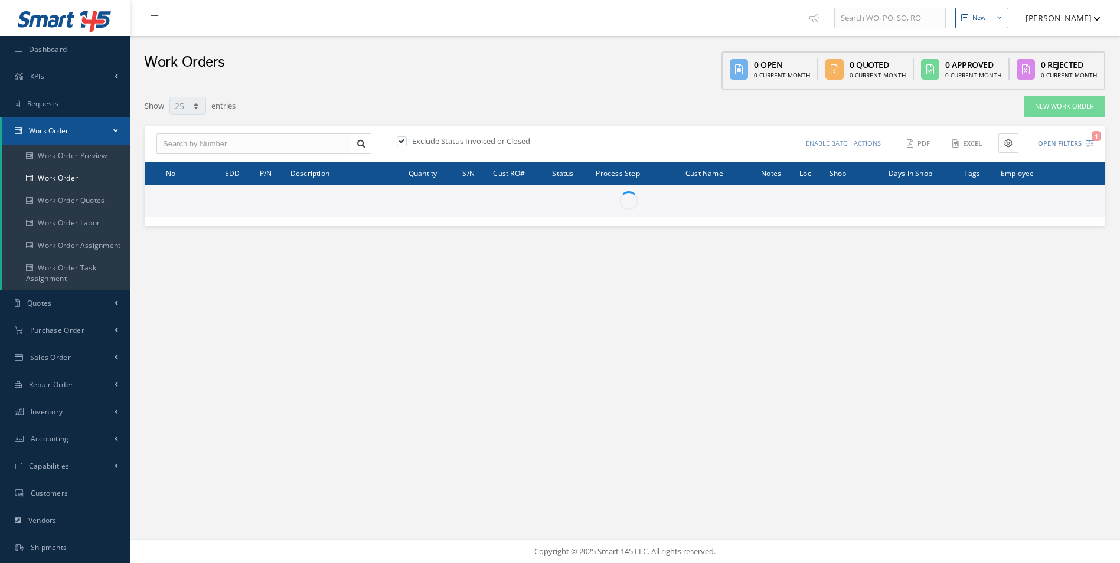
select select "25"
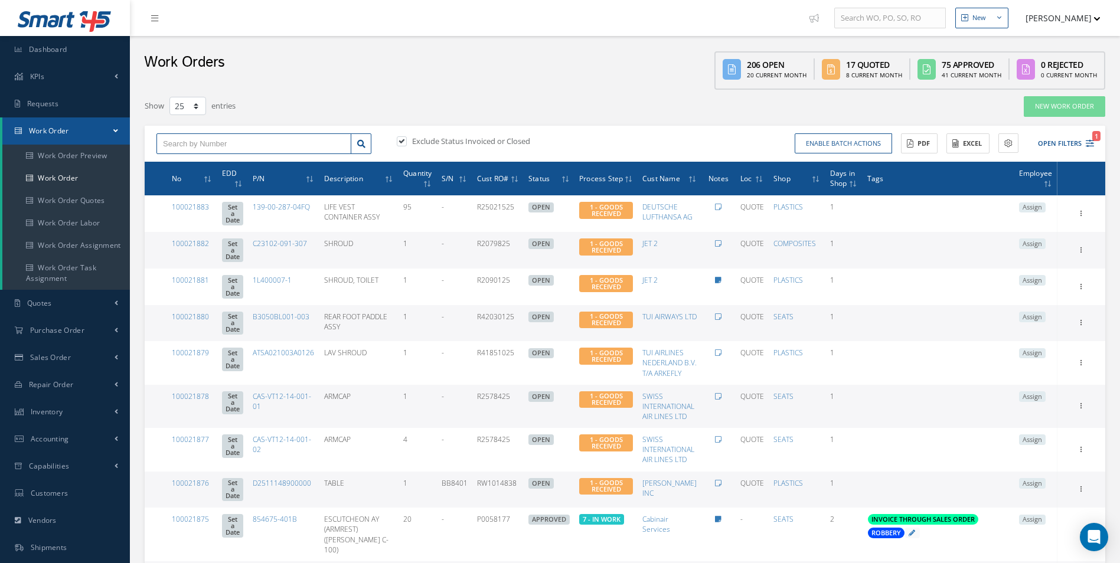
click at [227, 148] on input "text" at bounding box center [253, 143] width 195 height 21
click at [193, 167] on span "100021718" at bounding box center [180, 165] width 35 height 8
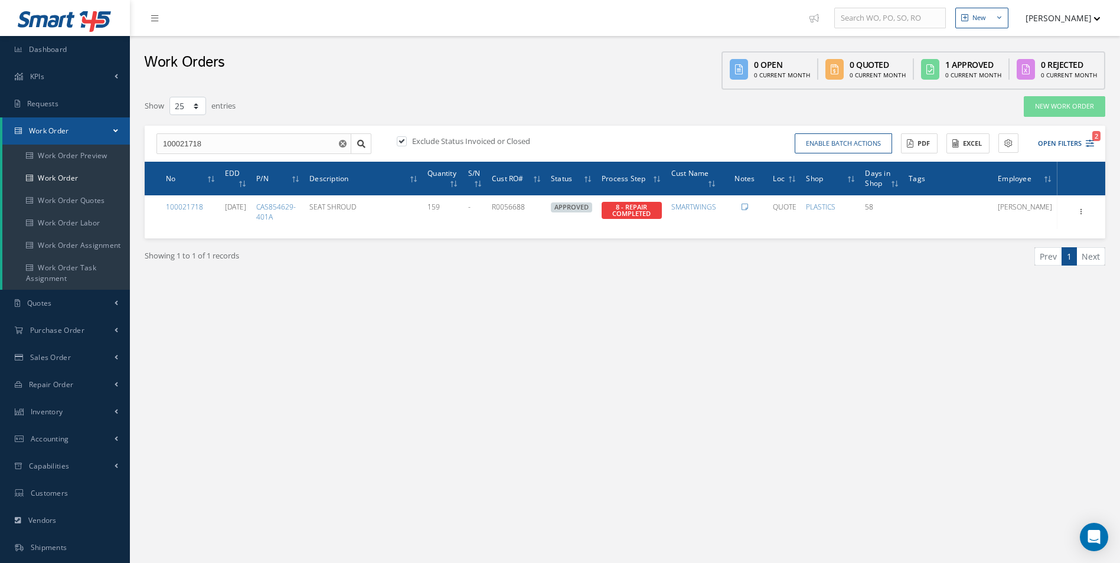
click at [468, 379] on div "New New Work Order New Purchase Order New Customer Quote New Sales Order New Re…" at bounding box center [625, 335] width 990 height 670
drag, startPoint x: 227, startPoint y: 145, endPoint x: 37, endPoint y: 147, distance: 190.1
click at [51, 144] on div "Smart 145 Dashboard KPIs Work Order Accounting Requests Work Order Work Order P…" at bounding box center [560, 335] width 1120 height 670
type input "100021719"
click at [198, 158] on div "100021719" at bounding box center [254, 164] width 194 height 21
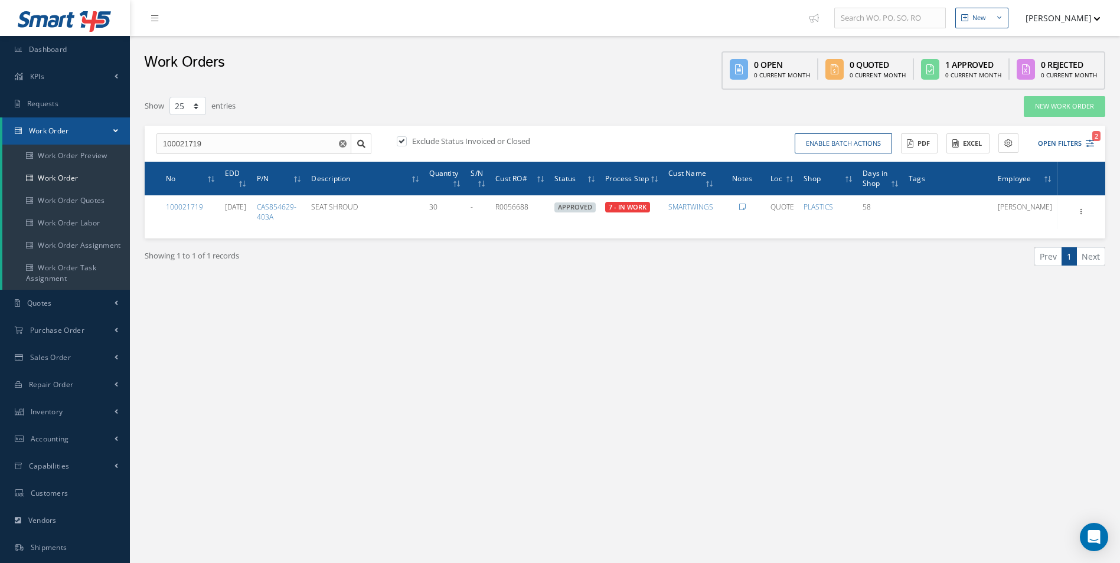
click at [519, 342] on div "New New Work Order New Purchase Order New Customer Quote New Sales Order New Re…" at bounding box center [625, 335] width 990 height 670
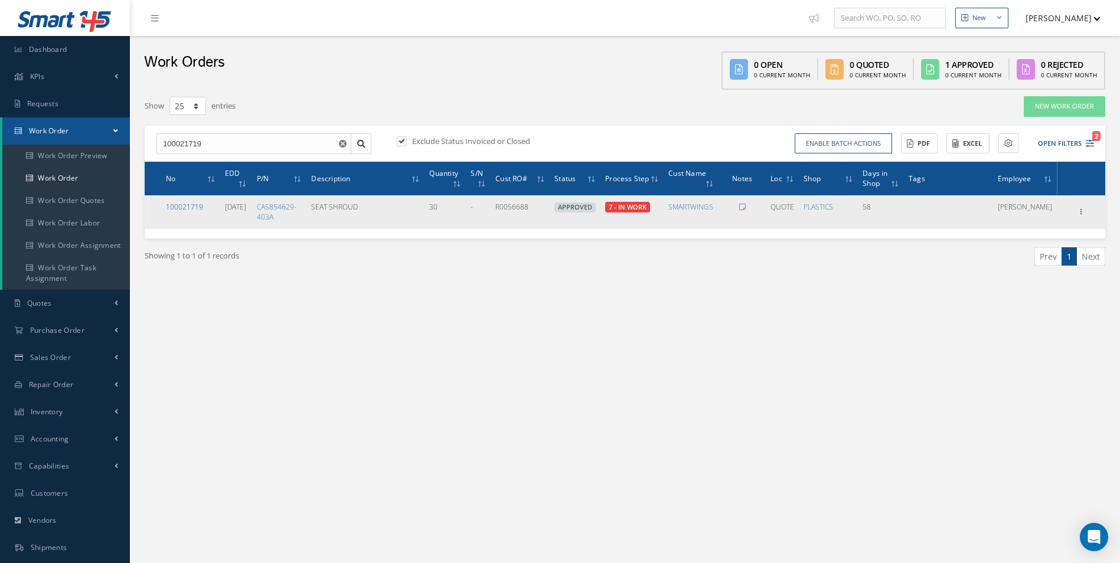
click at [194, 204] on link "100021719" at bounding box center [184, 207] width 37 height 10
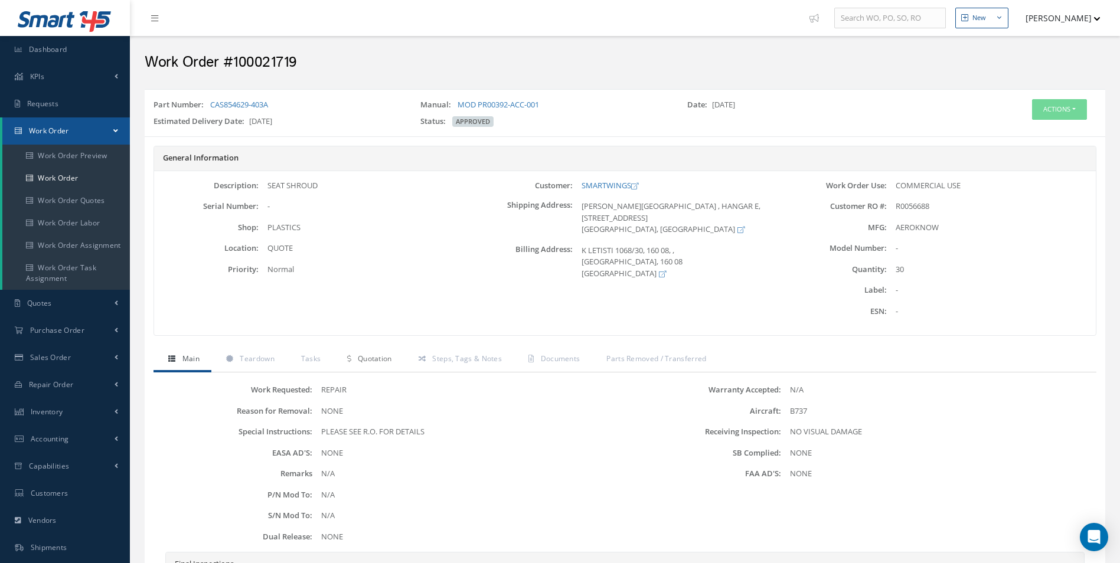
click at [352, 360] on link "Quotation" at bounding box center [367, 360] width 71 height 25
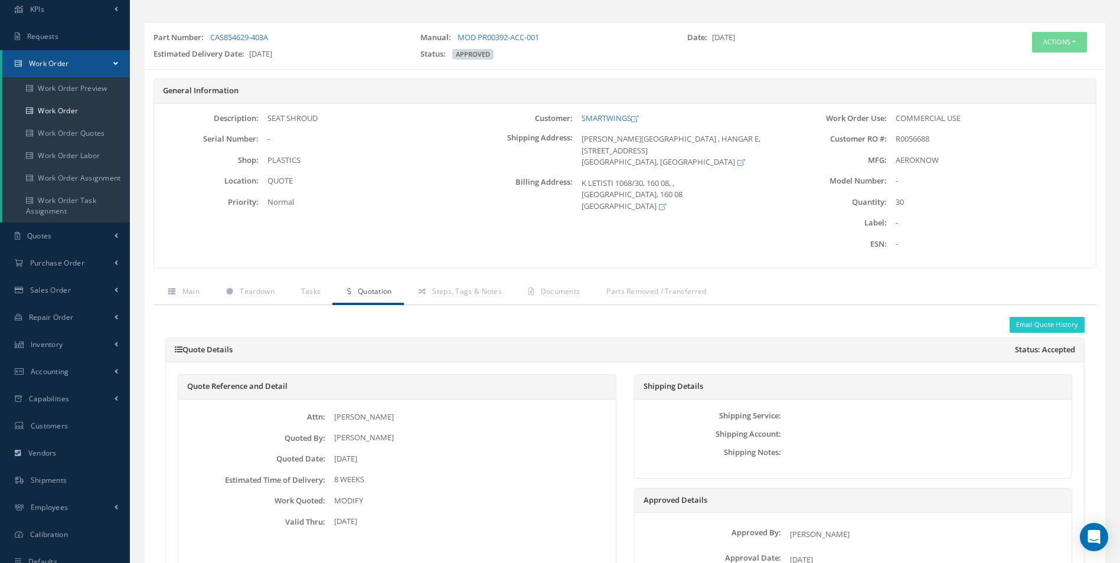
scroll to position [59, 0]
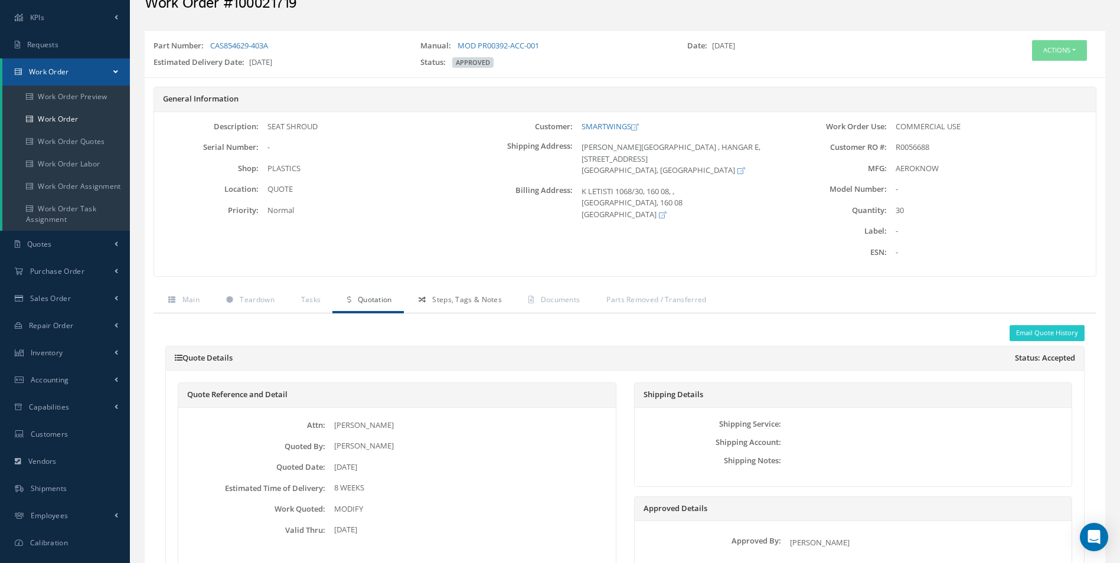
click at [475, 294] on link "Steps, Tags & Notes" at bounding box center [459, 301] width 110 height 25
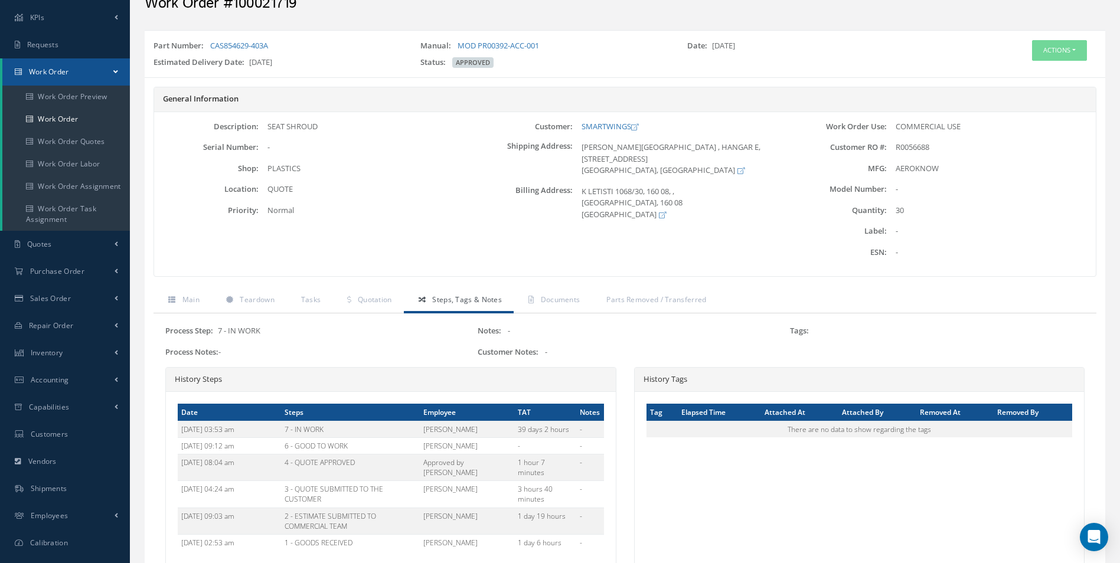
click at [1065, 33] on div "Part Number: CAS854629-403A Manual: MOD PR00392-ACC-001 Date: [DATE] Estimated …" at bounding box center [625, 53] width 961 height 47
click at [1061, 48] on button "Actions" at bounding box center [1059, 50] width 55 height 21
click at [1036, 73] on link "Edit" at bounding box center [1041, 73] width 94 height 16
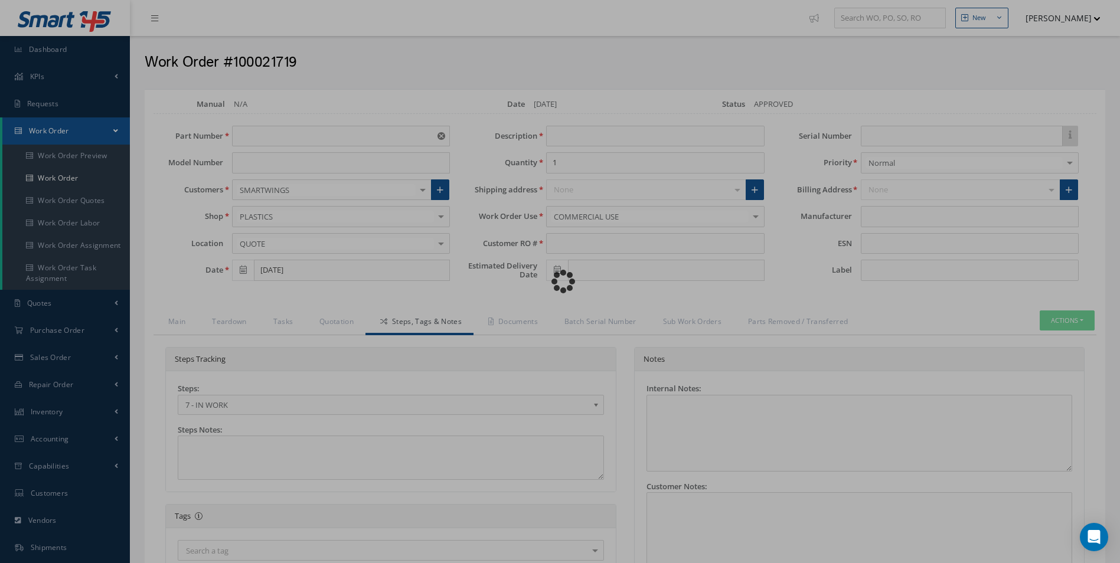
type input "CAS854629-403A"
type input "[DATE]"
type input "SEAT SHROUD"
type input "30"
type input "R0056688"
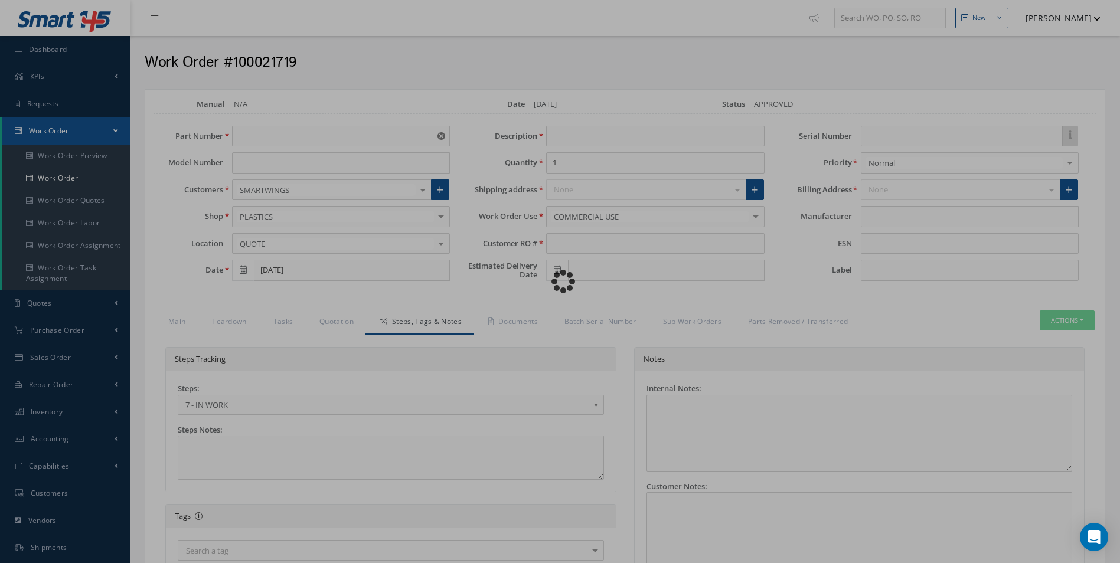
type input "[DATE]"
type input "AEROKNOW"
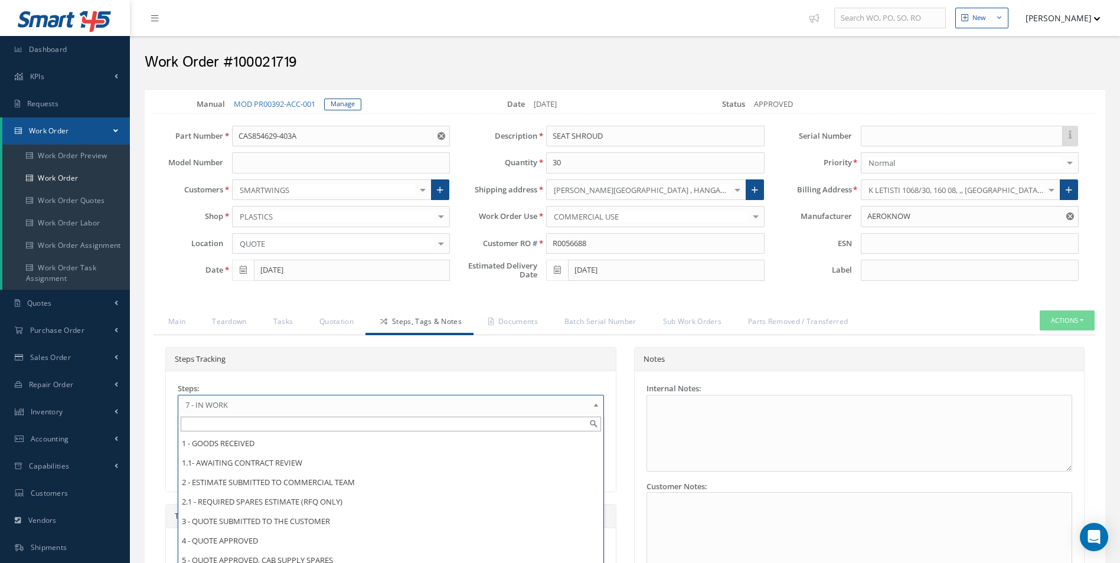
click at [322, 407] on span "7 - IN WORK" at bounding box center [386, 405] width 403 height 14
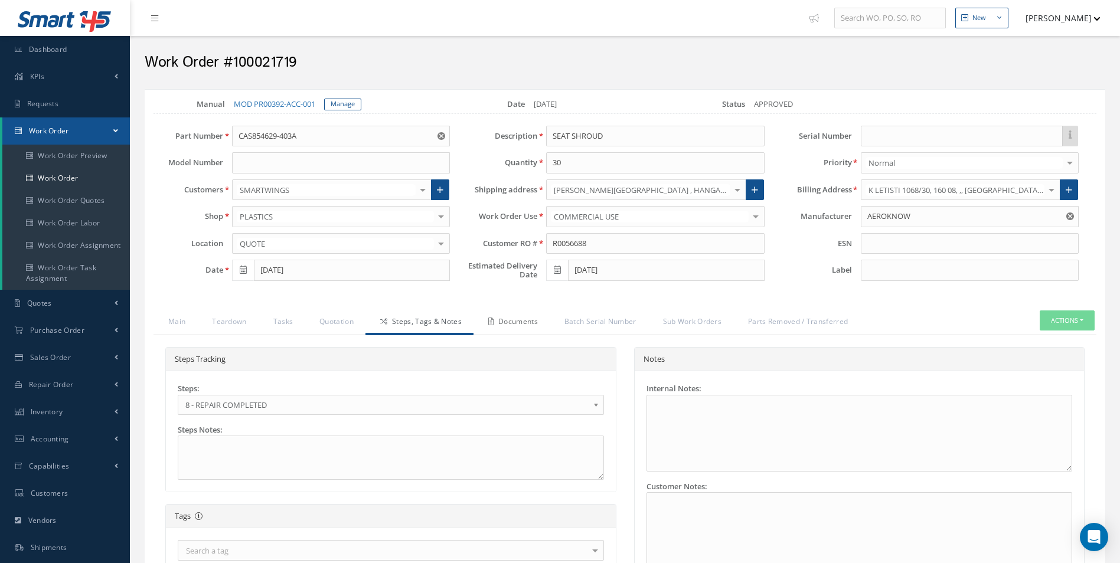
click at [511, 325] on link "Documents" at bounding box center [512, 323] width 76 height 25
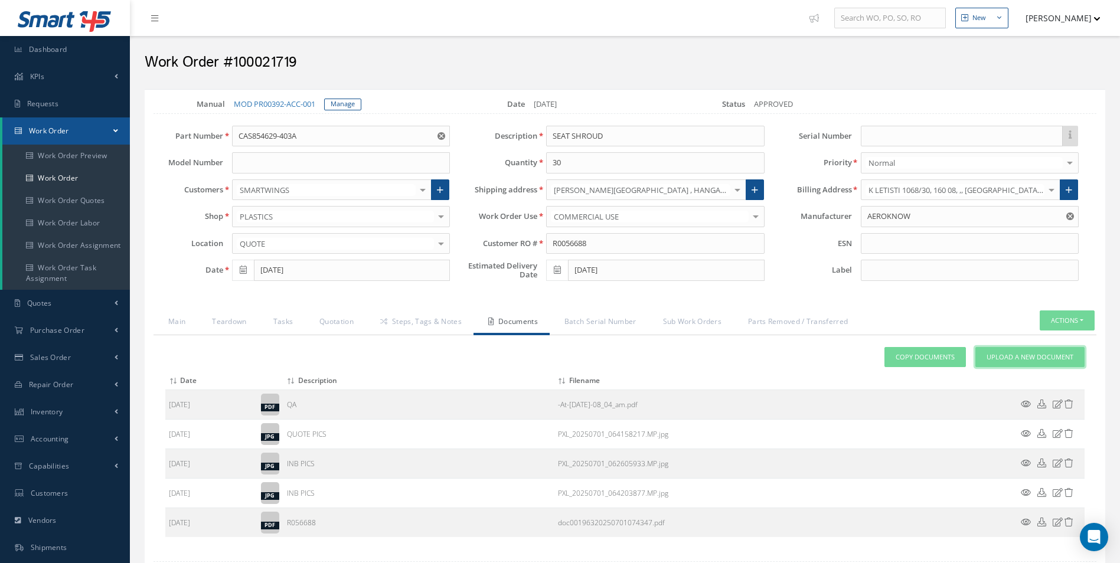
click at [1057, 356] on span "Upload a New Document" at bounding box center [1030, 357] width 87 height 10
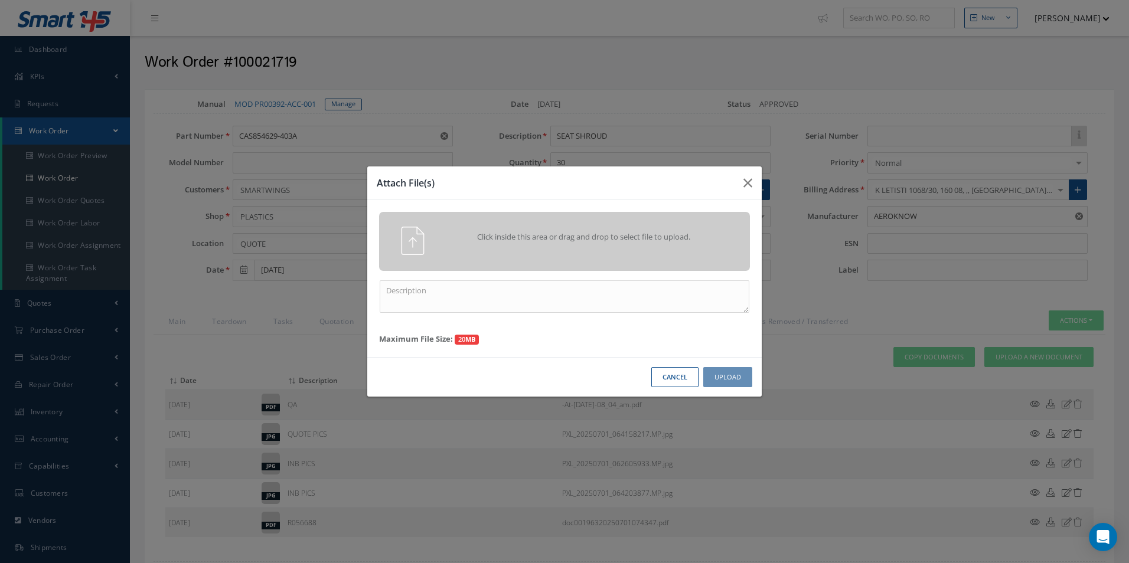
click at [533, 314] on div "Click inside this area or drag and drop to select file to upload. Maximum File …" at bounding box center [564, 278] width 394 height 157
click at [601, 293] on textarea at bounding box center [565, 296] width 370 height 32
type textarea "FINISH"
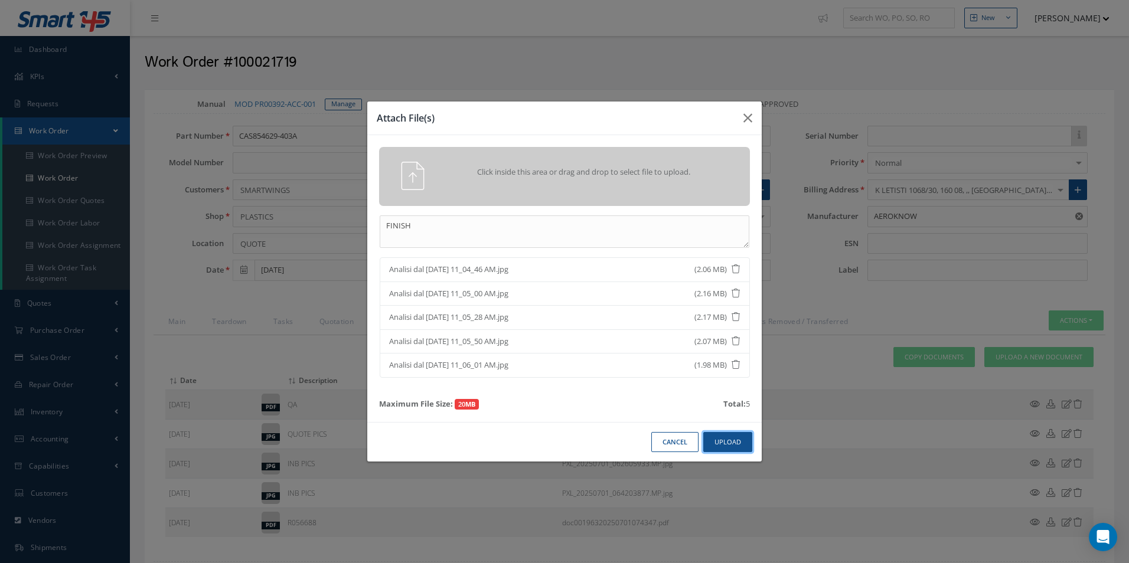
click at [726, 440] on button "Upload" at bounding box center [727, 442] width 49 height 21
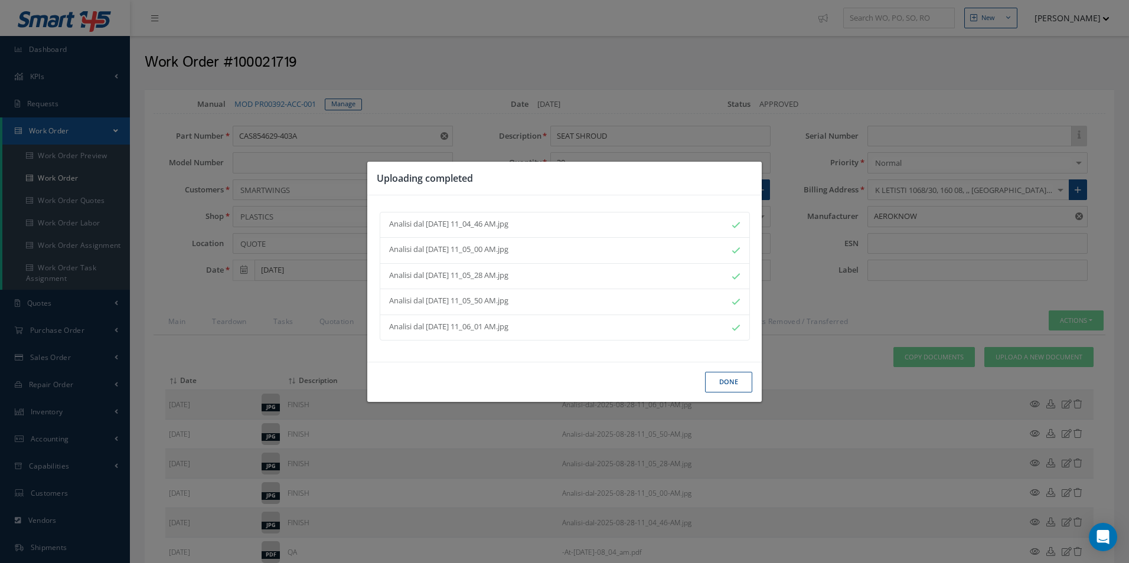
click at [738, 381] on button "Done" at bounding box center [728, 382] width 47 height 21
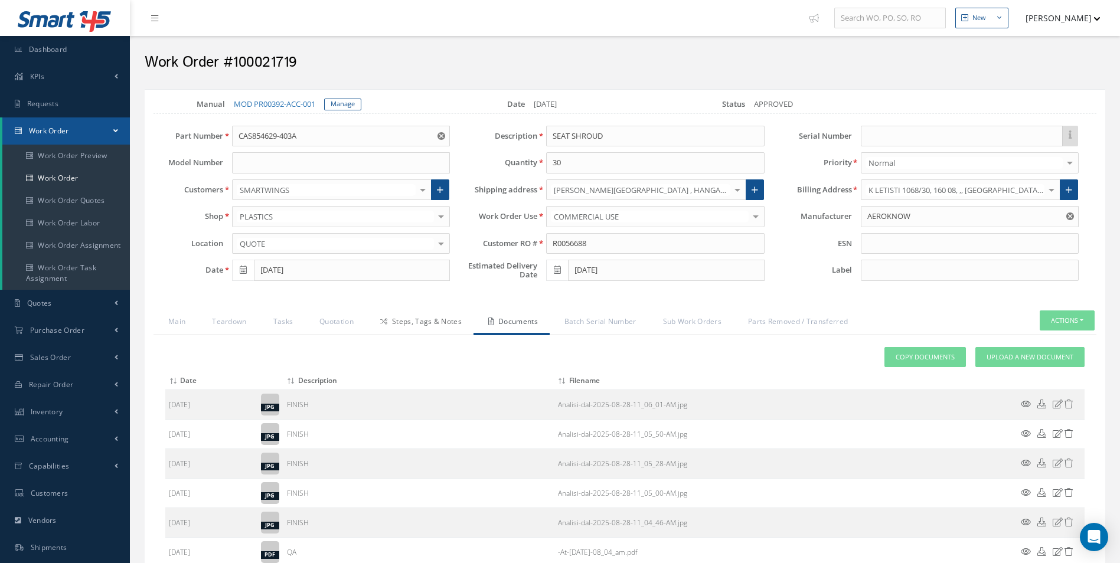
click at [447, 317] on link "Steps, Tags & Notes" at bounding box center [419, 323] width 108 height 25
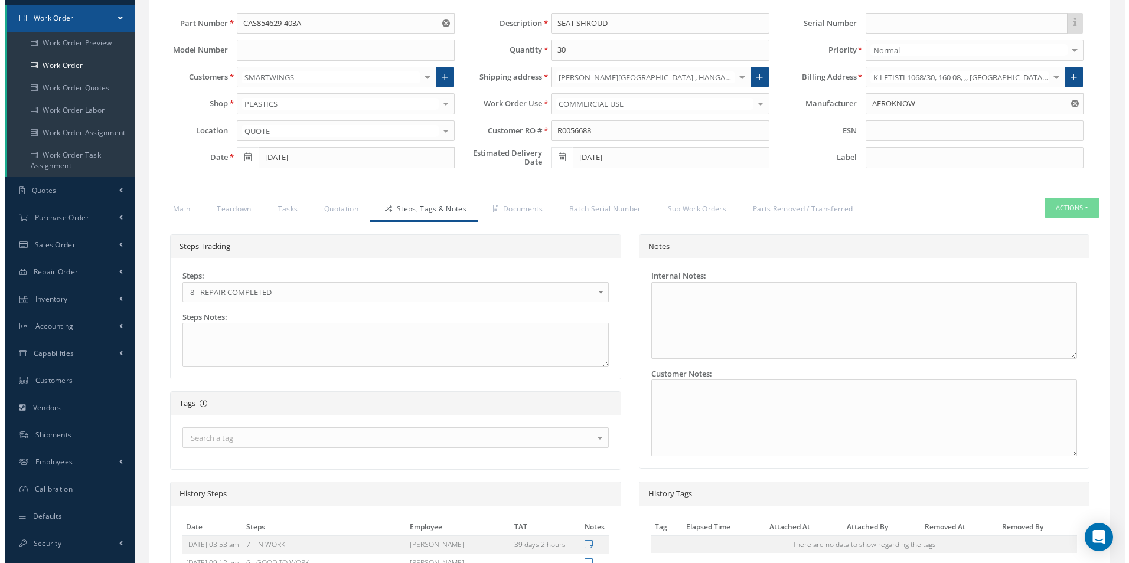
scroll to position [354, 0]
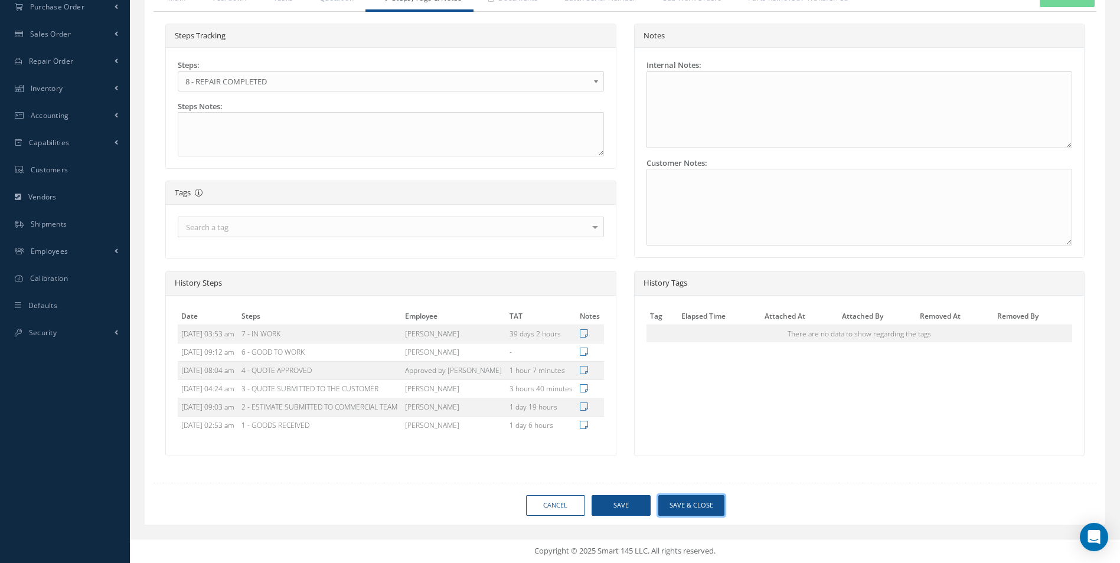
click at [702, 516] on button "Save & Close" at bounding box center [691, 505] width 66 height 21
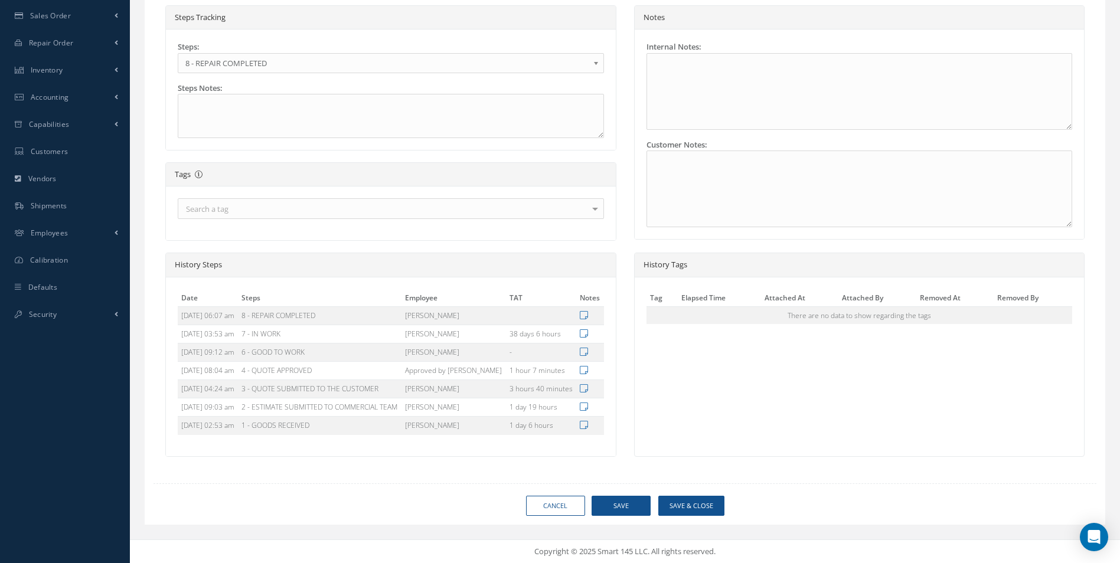
type input "AEROKNOW"
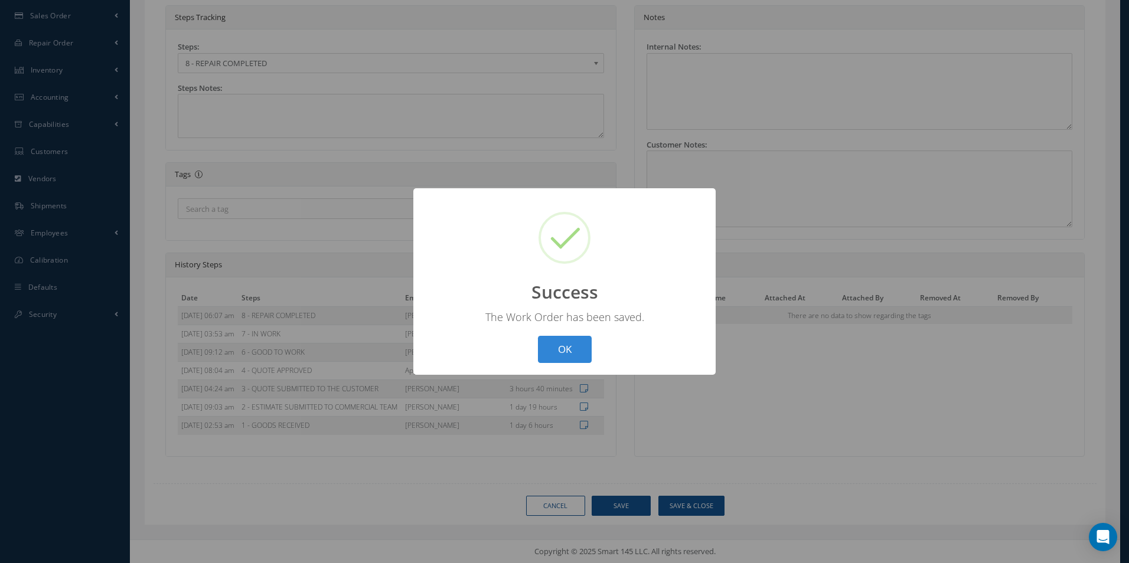
click at [579, 364] on div "? ! i Success × The Work Order has been saved. OK Cancel" at bounding box center [564, 281] width 302 height 187
click at [574, 353] on button "OK" at bounding box center [565, 350] width 54 height 28
select select "25"
